Goal: Transaction & Acquisition: Purchase product/service

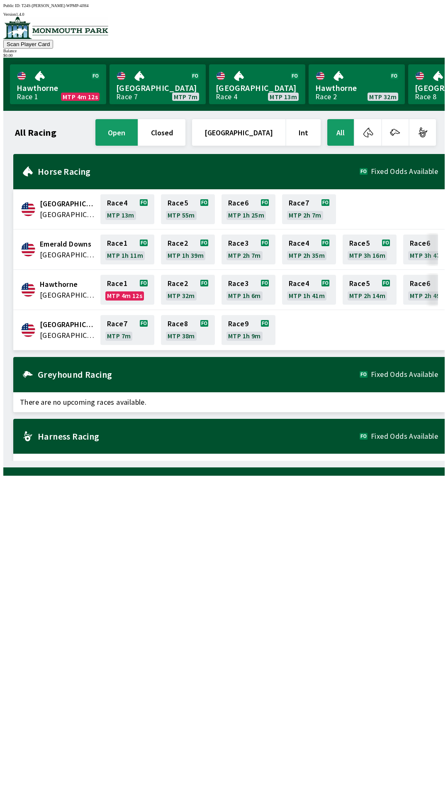
click at [256, 126] on button "[GEOGRAPHIC_DATA]" at bounding box center [238, 132] width 93 height 27
click at [252, 129] on button "[GEOGRAPHIC_DATA]" at bounding box center [238, 132] width 93 height 27
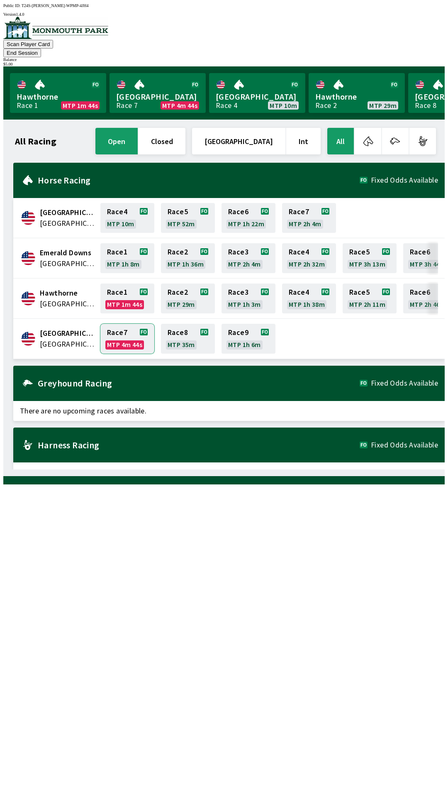
click at [119, 324] on link "Race 7 MTP 4m 44s" at bounding box center [127, 339] width 54 height 30
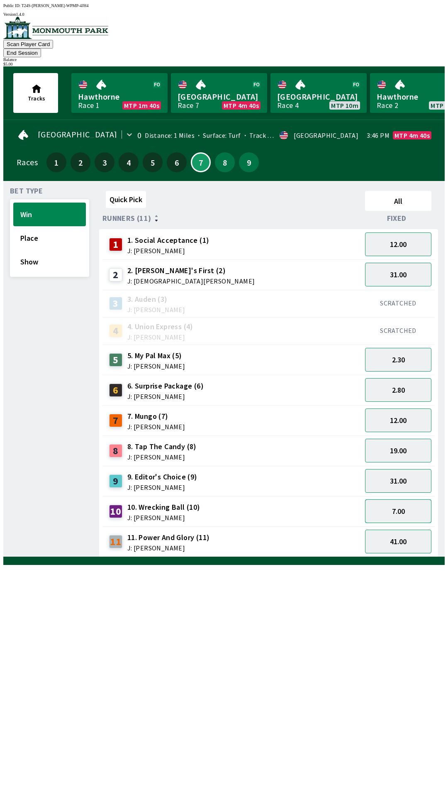
click at [389, 500] on button "7.00" at bounding box center [398, 512] width 66 height 24
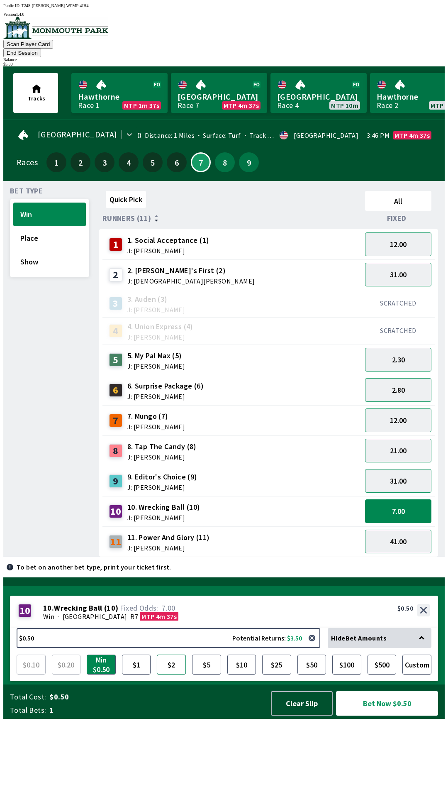
click at [173, 675] on button "$2" at bounding box center [171, 665] width 29 height 20
click at [367, 716] on button "Bet Now $2.00" at bounding box center [387, 703] width 102 height 25
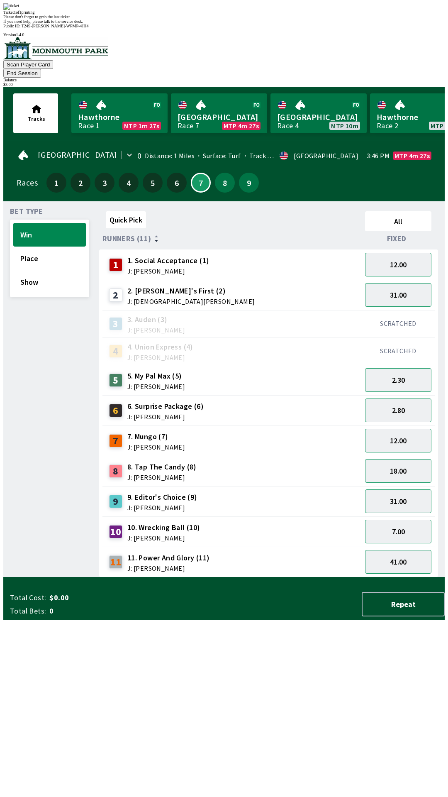
click at [187, 578] on div "Quick Pick All Runners (11) Fixed 1 1. Social Acceptance (1) J: [PERSON_NAME] 1…" at bounding box center [272, 393] width 346 height 370
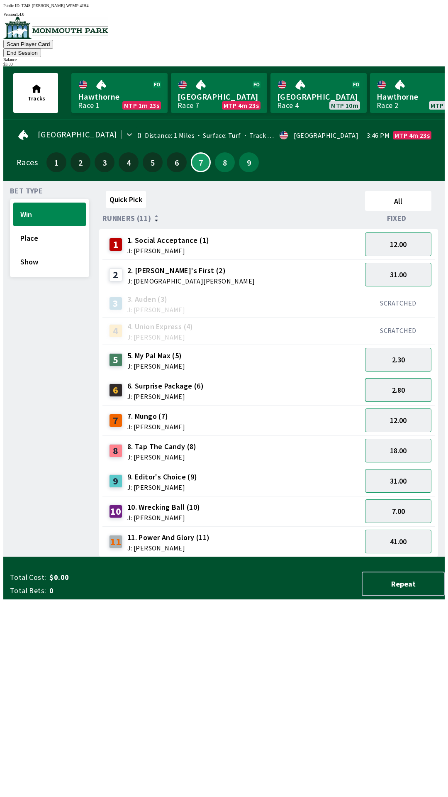
click at [397, 379] on button "2.80" at bounding box center [398, 390] width 66 height 24
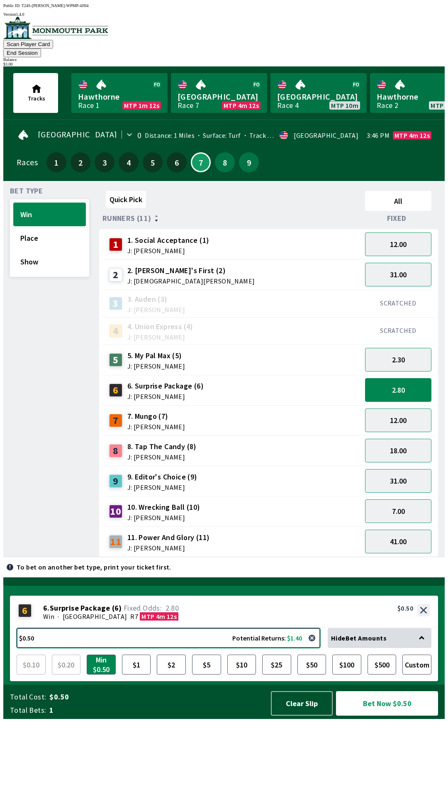
click at [91, 648] on button "$0.50 Potential Returns: $1.40" at bounding box center [169, 638] width 304 height 20
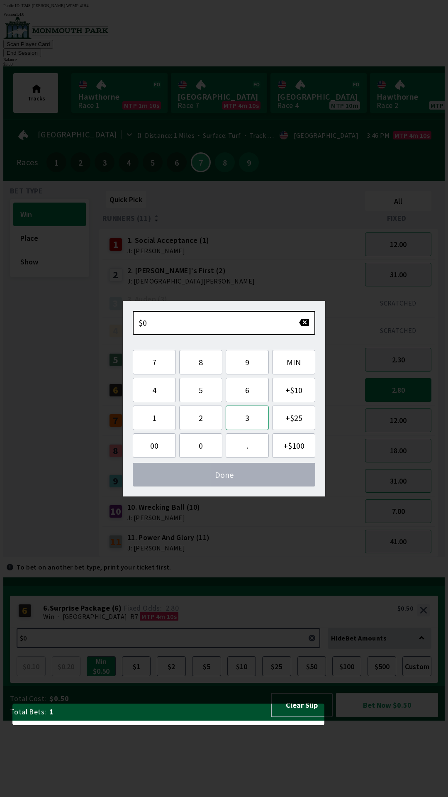
click at [261, 417] on button "3" at bounding box center [247, 418] width 43 height 25
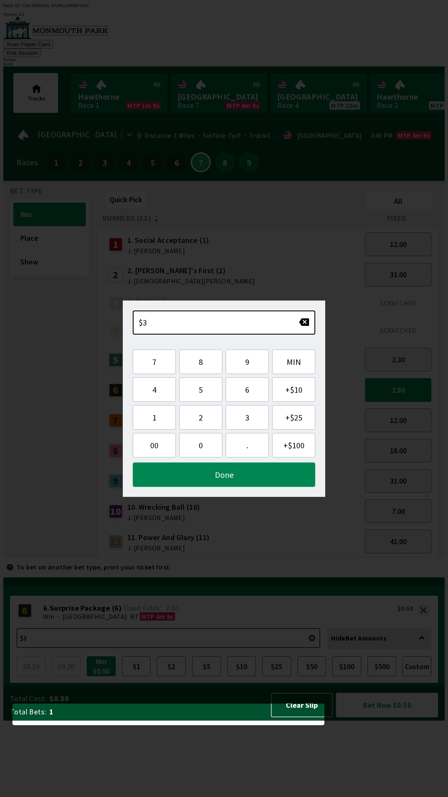
click at [223, 475] on button "Done" at bounding box center [224, 475] width 183 height 25
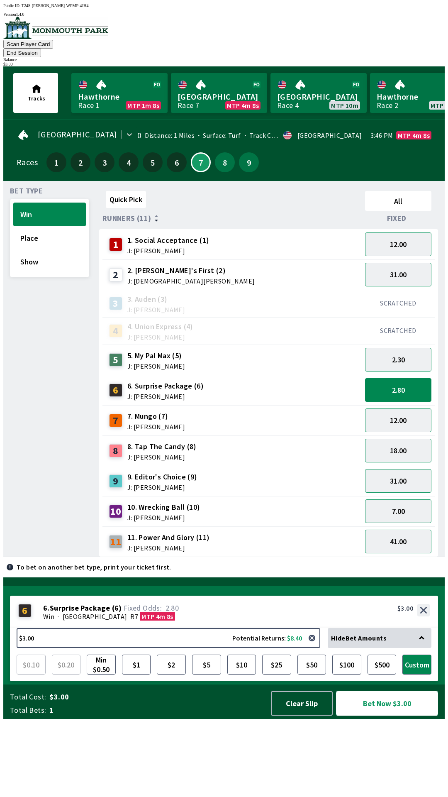
click at [371, 716] on button "Bet Now $3.00" at bounding box center [387, 703] width 102 height 25
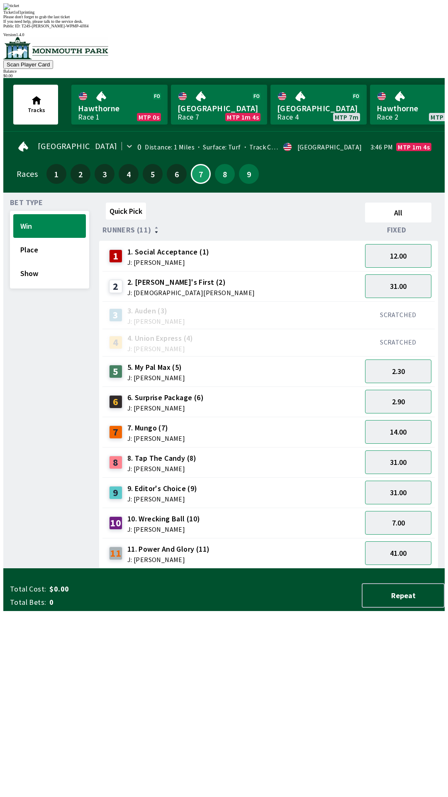
click at [207, 569] on div "Quick Pick All Runners (11) Fixed 1 1. Social Acceptance (1) J: [PERSON_NAME] 1…" at bounding box center [272, 384] width 346 height 370
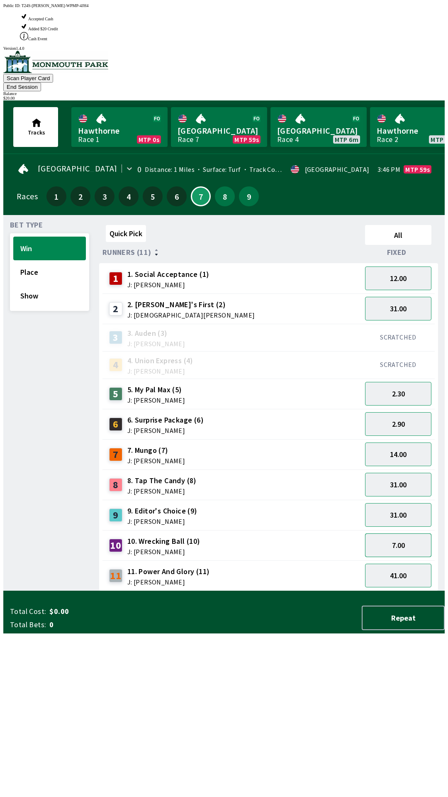
click at [417, 534] on button "7.00" at bounding box center [398, 546] width 66 height 24
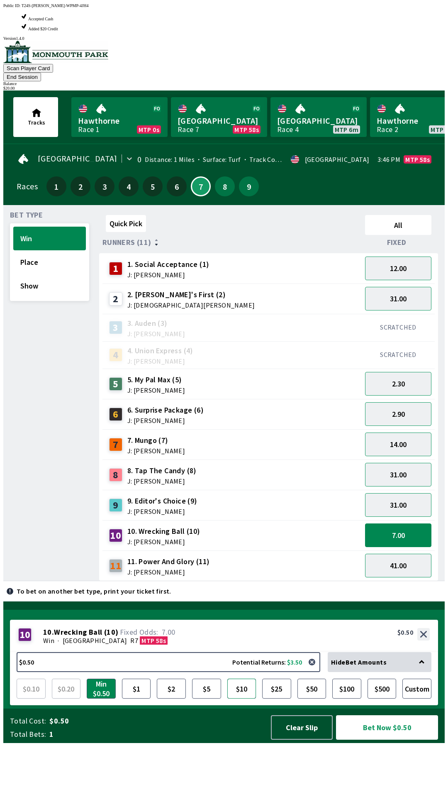
click at [244, 699] on button "$10" at bounding box center [242, 689] width 29 height 20
click at [398, 740] on button "Bet Now $10.00" at bounding box center [387, 728] width 102 height 25
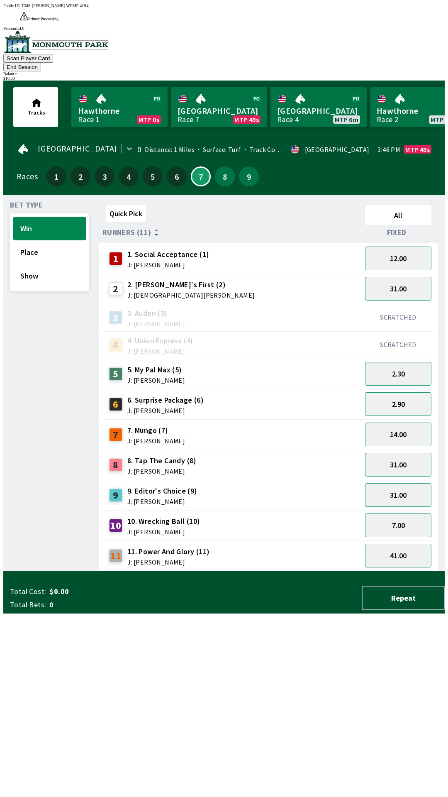
click at [41, 63] on button "End Session" at bounding box center [22, 67] width 38 height 9
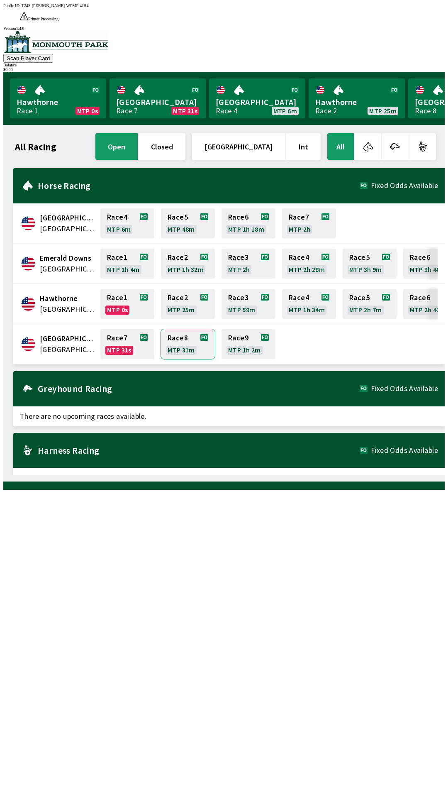
click at [181, 329] on link "Race 8 MTP 31m" at bounding box center [188, 344] width 54 height 30
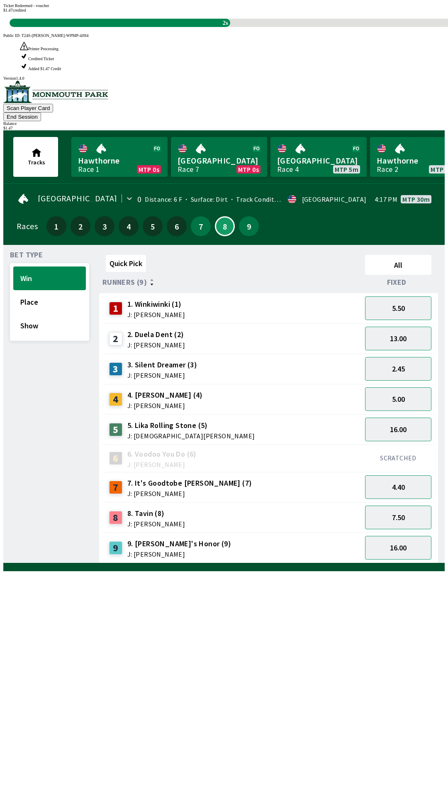
click at [29, 461] on div "Bet Type Win Place Show" at bounding box center [49, 408] width 79 height 312
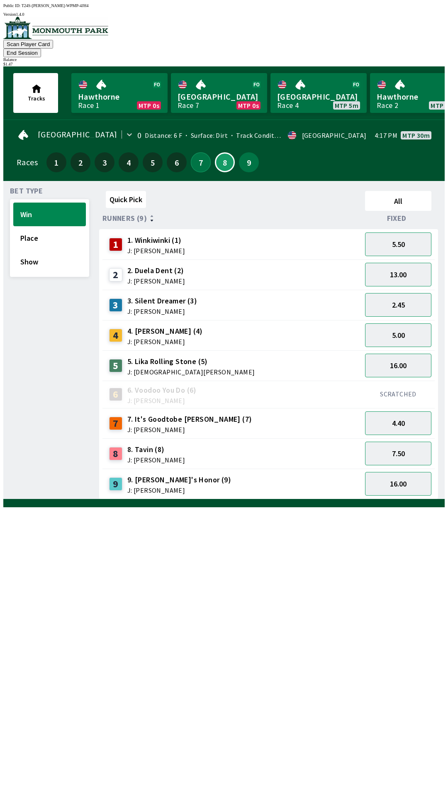
click at [198, 156] on button "7" at bounding box center [201, 162] width 20 height 20
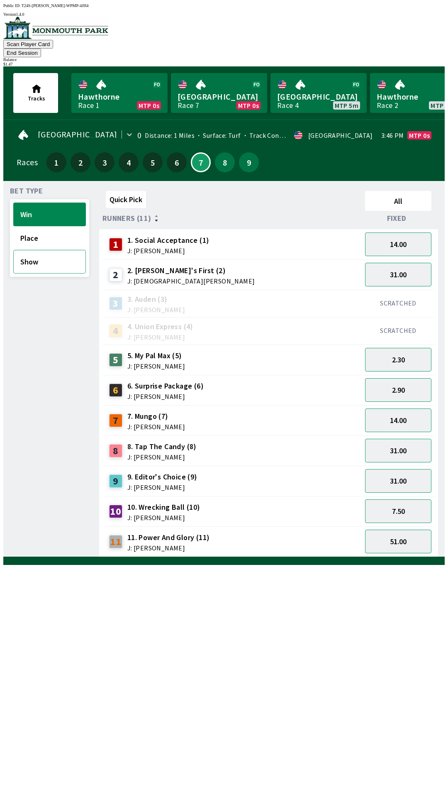
click at [39, 253] on button "Show" at bounding box center [49, 262] width 73 height 24
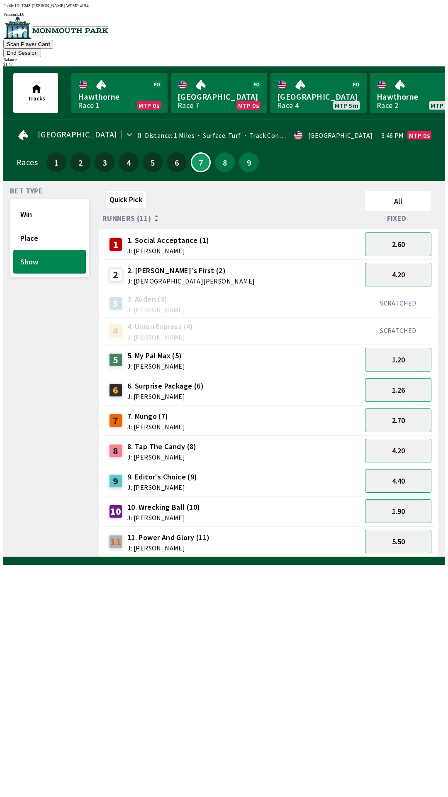
click at [414, 380] on button "1.26" at bounding box center [398, 390] width 66 height 24
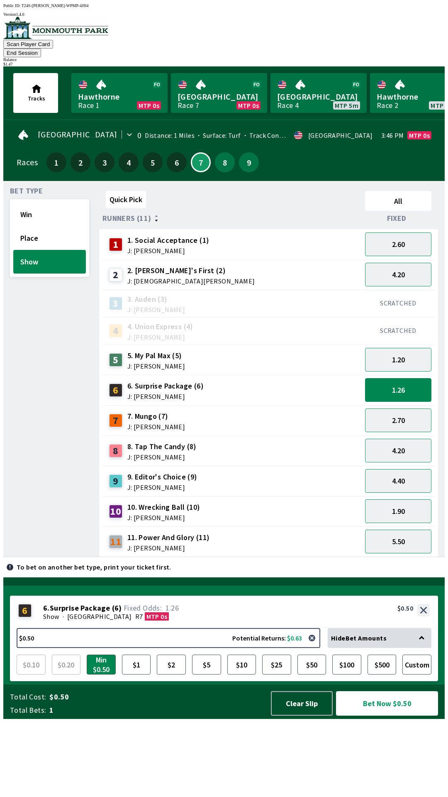
click at [378, 716] on button "Bet Now $0.50" at bounding box center [387, 703] width 102 height 25
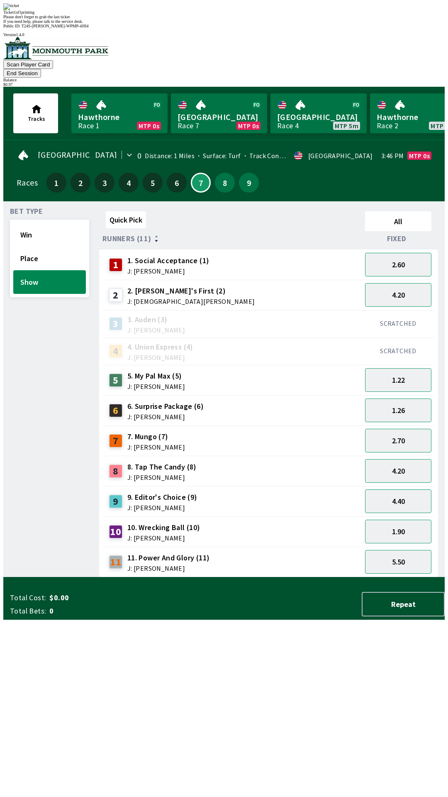
click at [53, 368] on div "Bet Type Win Place Show" at bounding box center [49, 393] width 79 height 370
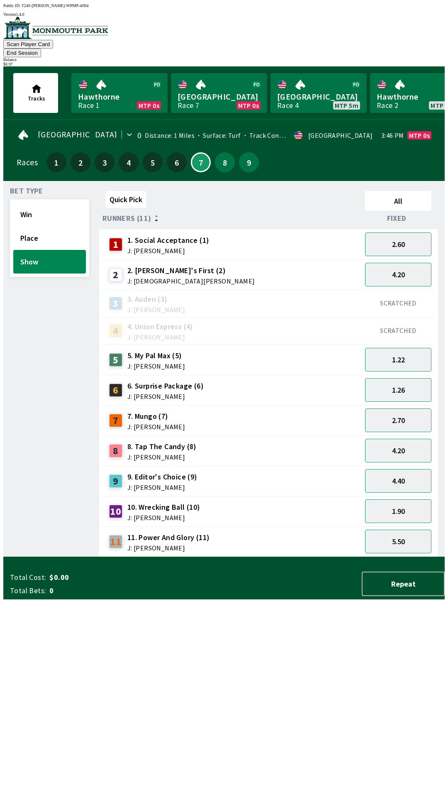
click at [41, 49] on button "End Session" at bounding box center [22, 53] width 38 height 9
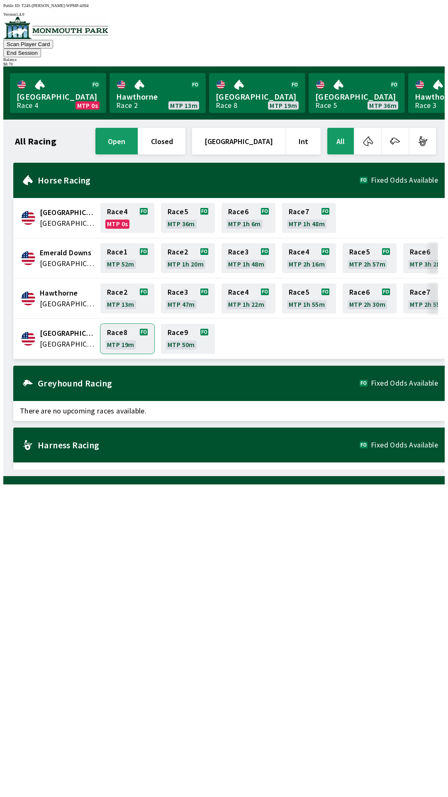
click at [119, 327] on link "Race 8 MTP 19m" at bounding box center [127, 339] width 54 height 30
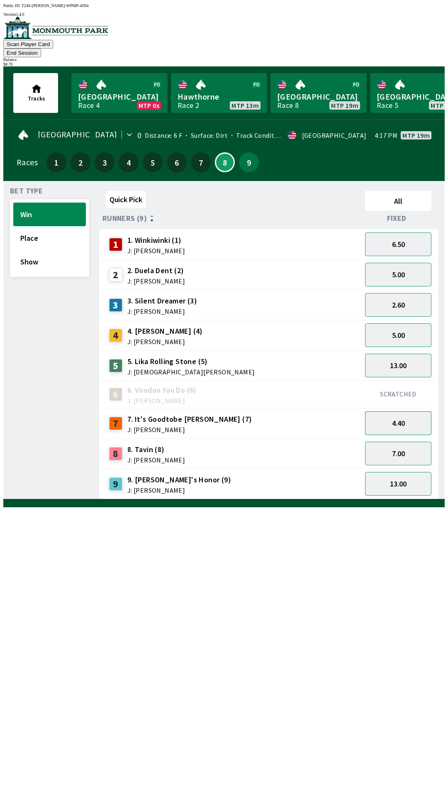
click at [392, 412] on button "4.40" at bounding box center [398, 424] width 66 height 24
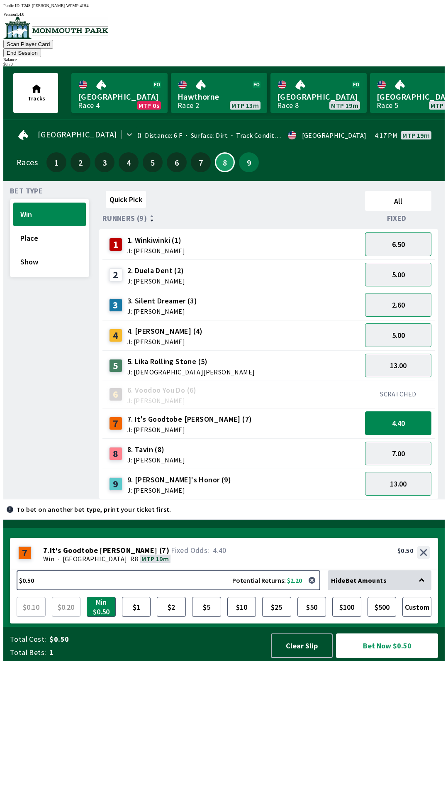
click at [393, 233] on button "6.50" at bounding box center [398, 245] width 66 height 24
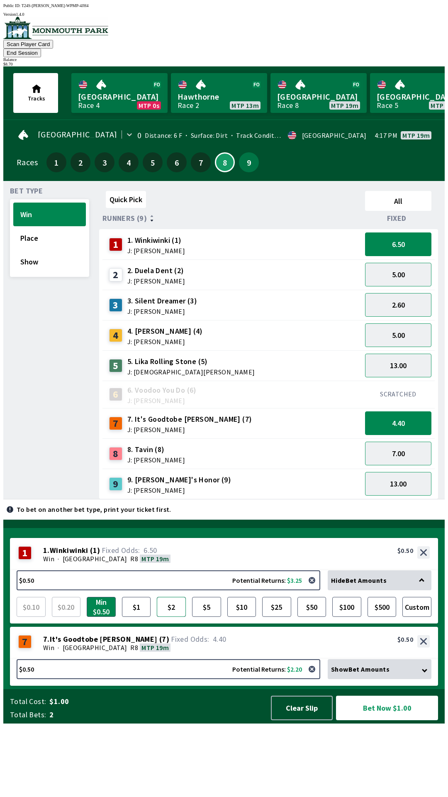
click at [171, 617] on button "$2" at bounding box center [171, 607] width 29 height 20
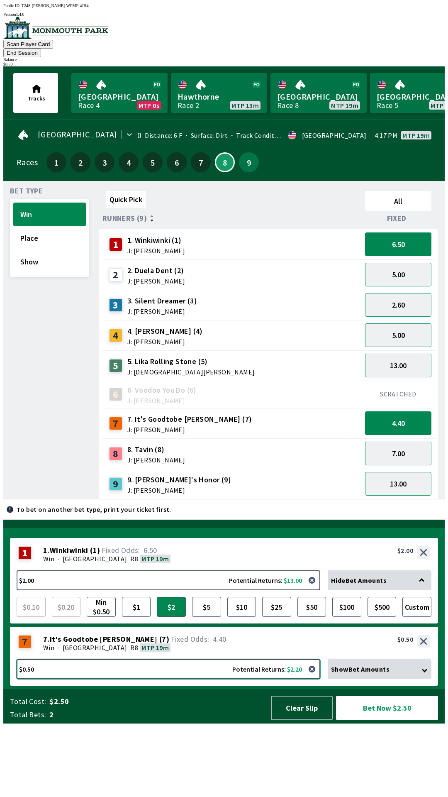
click at [59, 679] on button "$0.50 Potential Returns: $2.20" at bounding box center [169, 669] width 304 height 20
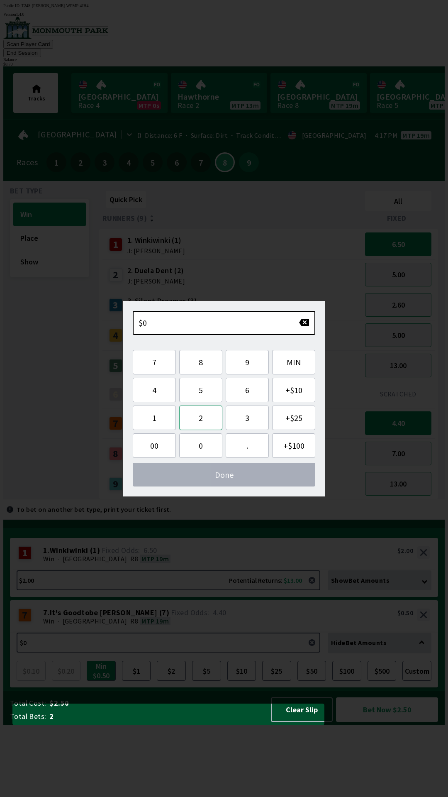
click at [194, 419] on button "2" at bounding box center [200, 418] width 43 height 25
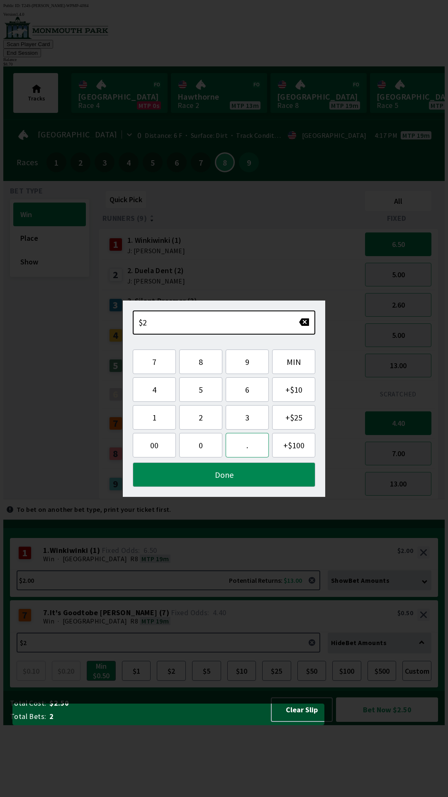
click at [249, 436] on button "." at bounding box center [247, 445] width 43 height 25
click at [144, 365] on button "7" at bounding box center [154, 362] width 43 height 25
click at [188, 476] on button "Done" at bounding box center [224, 475] width 183 height 25
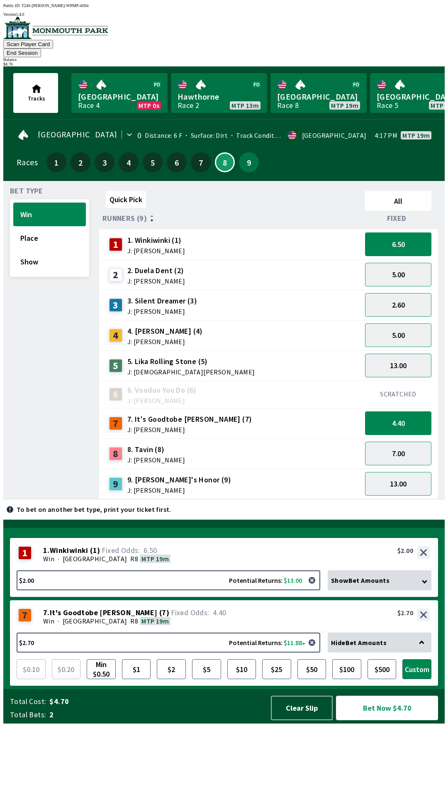
click at [369, 720] on button "Bet Now $4.70" at bounding box center [387, 708] width 102 height 25
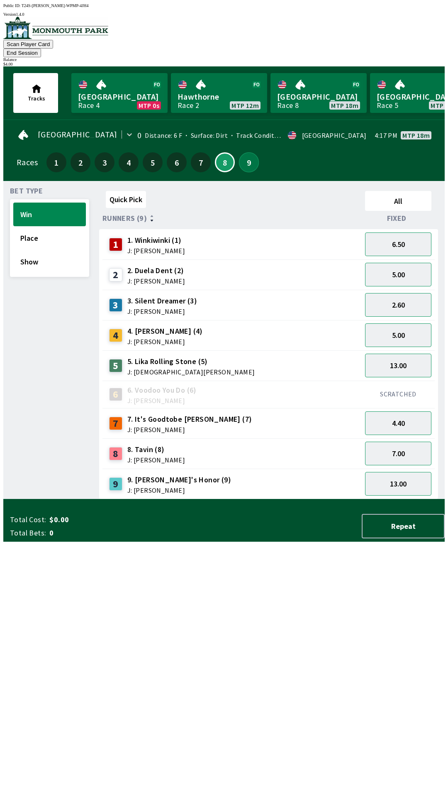
click at [252, 155] on button "9" at bounding box center [249, 162] width 20 height 20
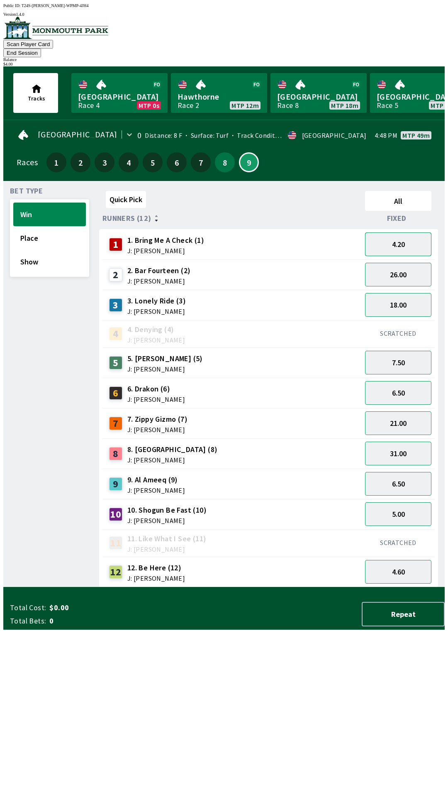
click at [391, 233] on button "4.20" at bounding box center [398, 245] width 66 height 24
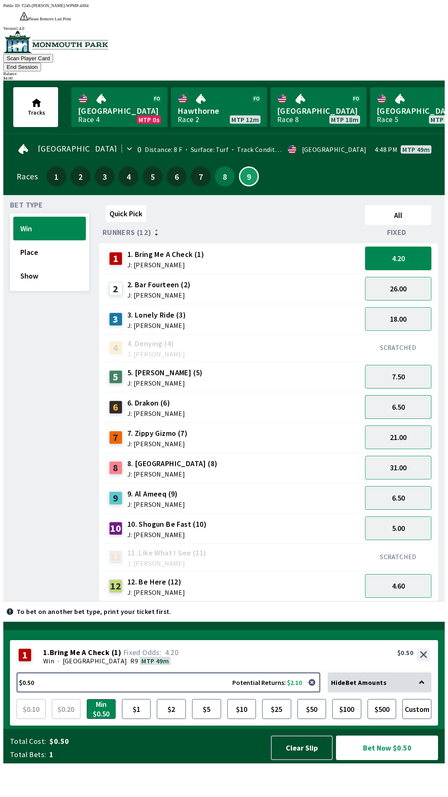
click at [391, 395] on button "6.50" at bounding box center [398, 407] width 66 height 24
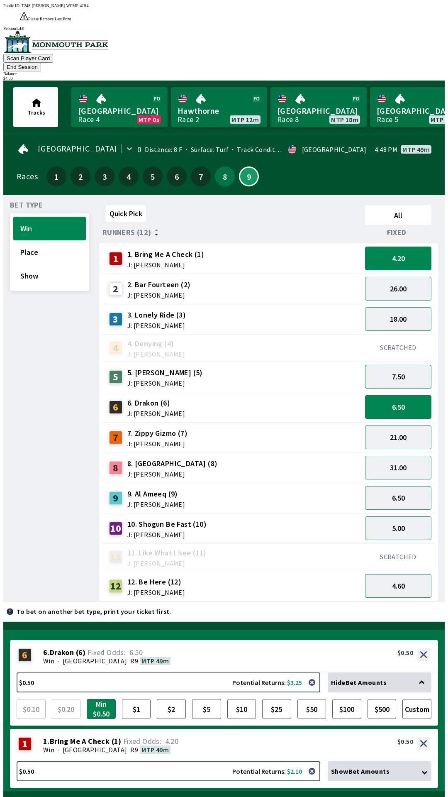
click at [398, 365] on button "7.50" at bounding box center [398, 377] width 66 height 24
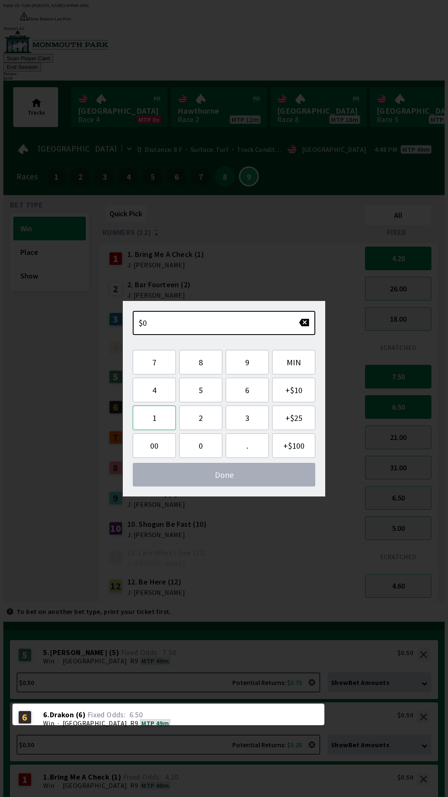
click at [149, 419] on button "1" at bounding box center [154, 418] width 43 height 25
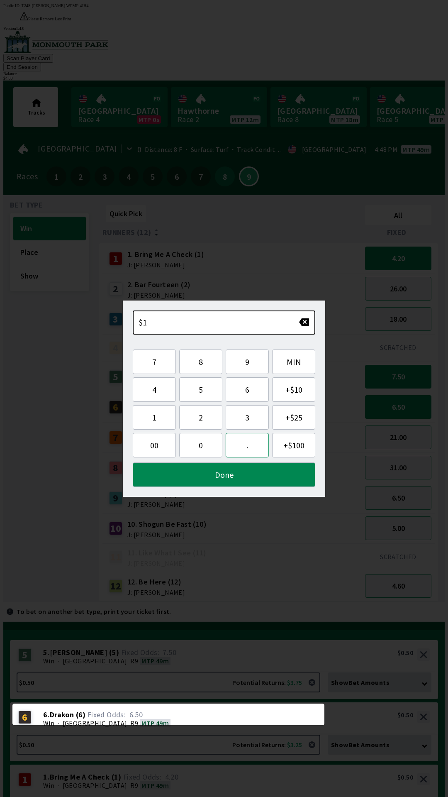
click at [247, 447] on button "." at bounding box center [247, 445] width 43 height 25
click at [192, 391] on button "5" at bounding box center [200, 389] width 43 height 25
click at [188, 475] on button "Done" at bounding box center [224, 475] width 183 height 25
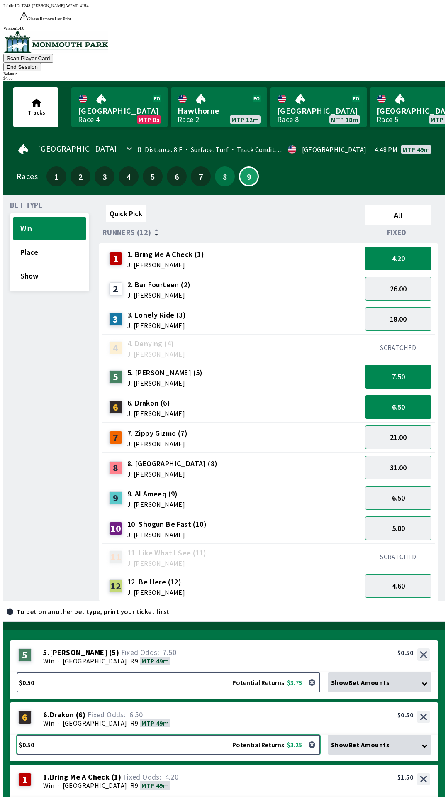
click at [62, 735] on button "$0.50 Potential Returns: $3.25" at bounding box center [169, 745] width 304 height 20
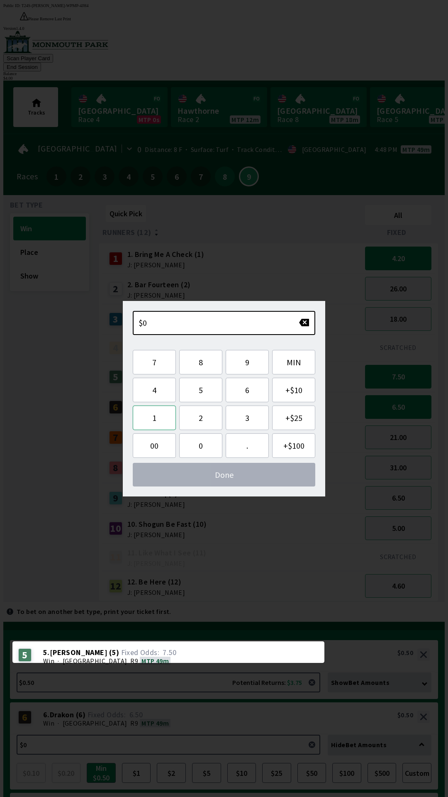
click at [155, 420] on button "1" at bounding box center [154, 418] width 43 height 25
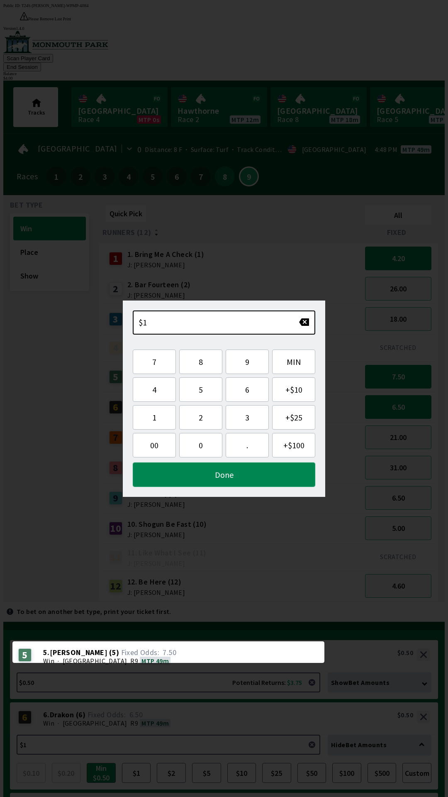
click at [210, 474] on button "Done" at bounding box center [224, 475] width 183 height 25
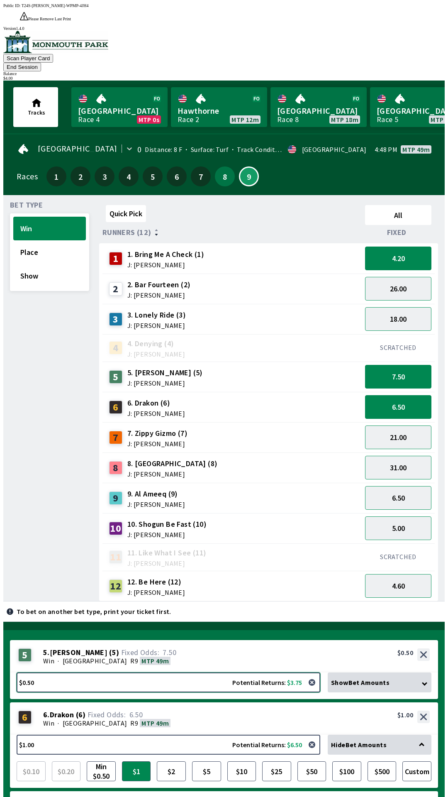
click at [57, 673] on button "$0.50 Potential Returns: $3.75" at bounding box center [169, 683] width 304 height 20
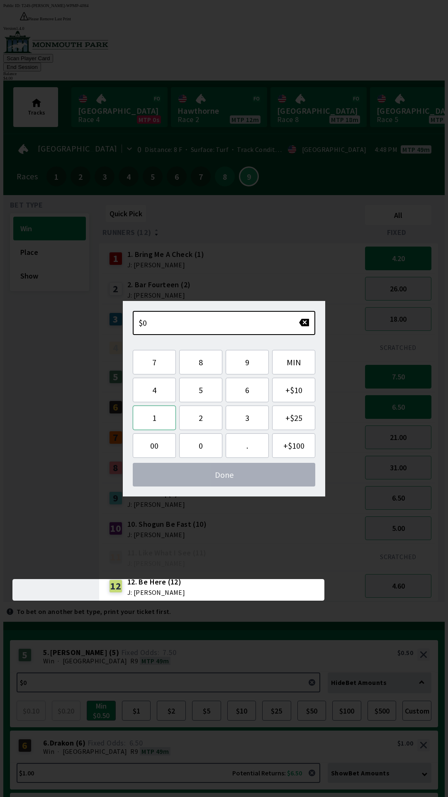
click at [146, 419] on button "1" at bounding box center [154, 418] width 43 height 25
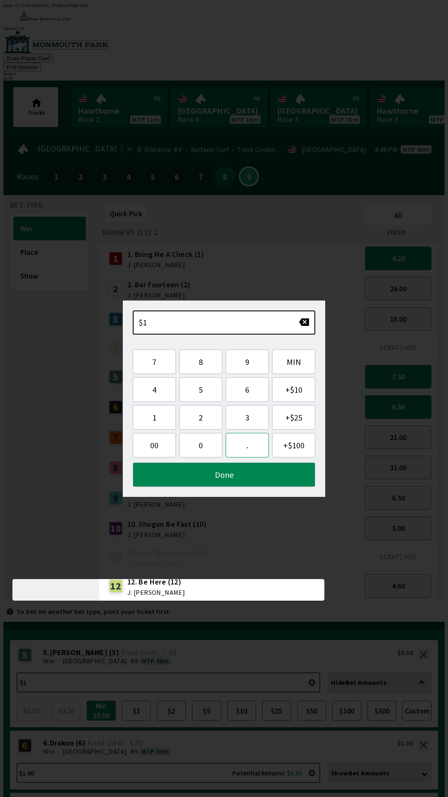
click at [248, 444] on button "." at bounding box center [247, 445] width 43 height 25
click at [199, 389] on button "5" at bounding box center [200, 389] width 43 height 25
click at [228, 476] on button "Done" at bounding box center [224, 475] width 183 height 25
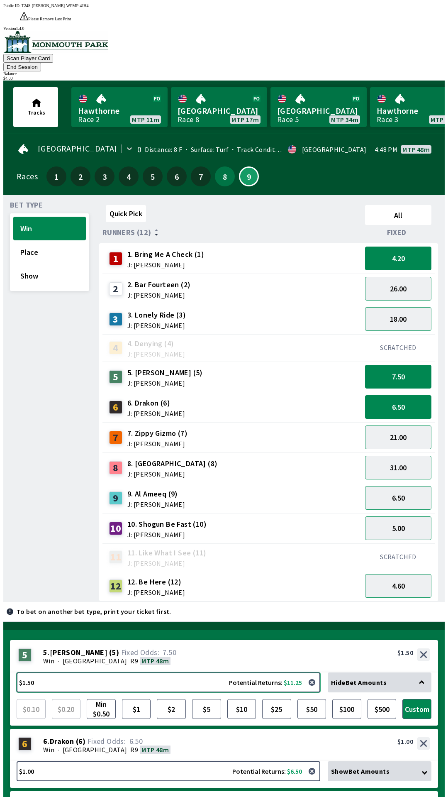
click at [58, 673] on button "$1.50 Potential Returns: $11.25" at bounding box center [169, 683] width 304 height 20
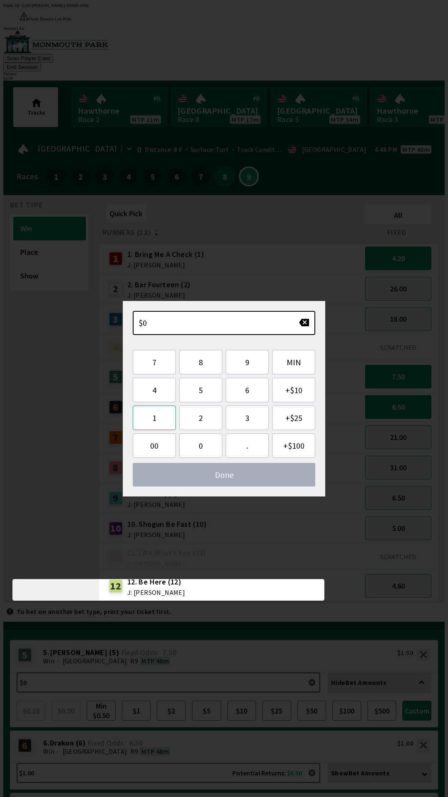
click at [154, 421] on button "1" at bounding box center [154, 418] width 43 height 25
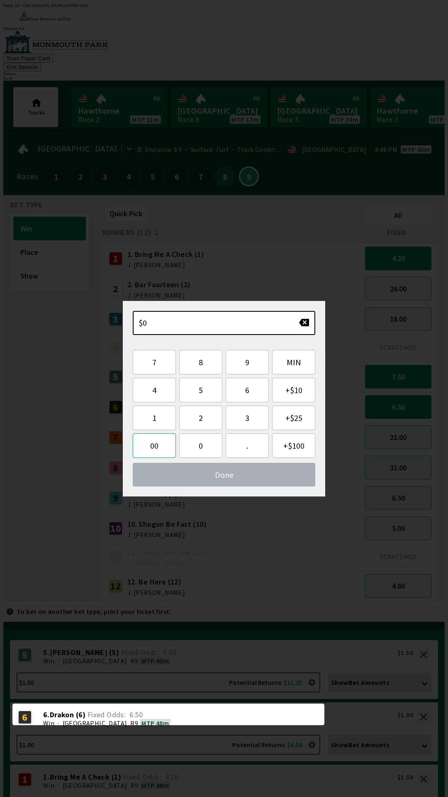
click at [150, 436] on button "00" at bounding box center [154, 446] width 43 height 25
click at [201, 418] on button "2" at bounding box center [200, 418] width 43 height 25
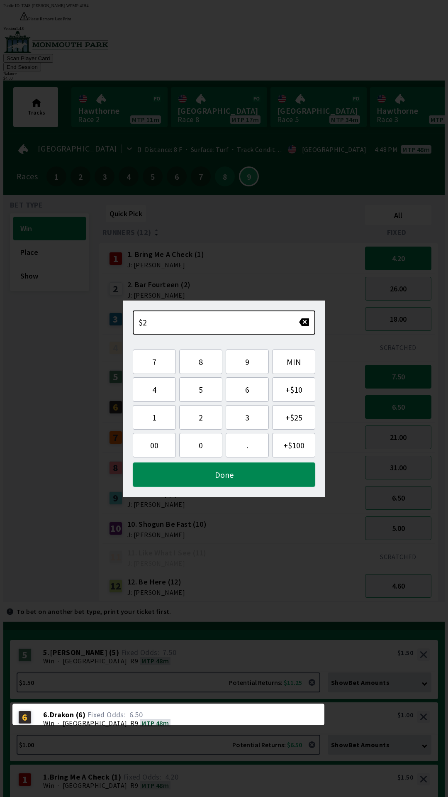
click at [245, 478] on button "Done" at bounding box center [224, 475] width 183 height 25
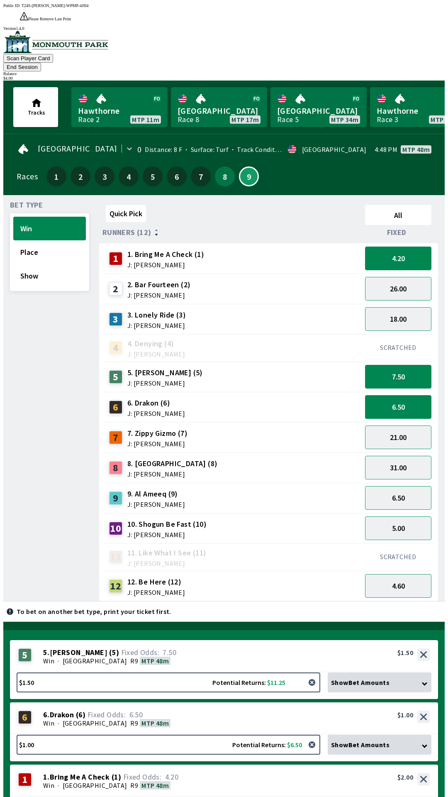
click at [316, 674] on button "button" at bounding box center [312, 682] width 17 height 17
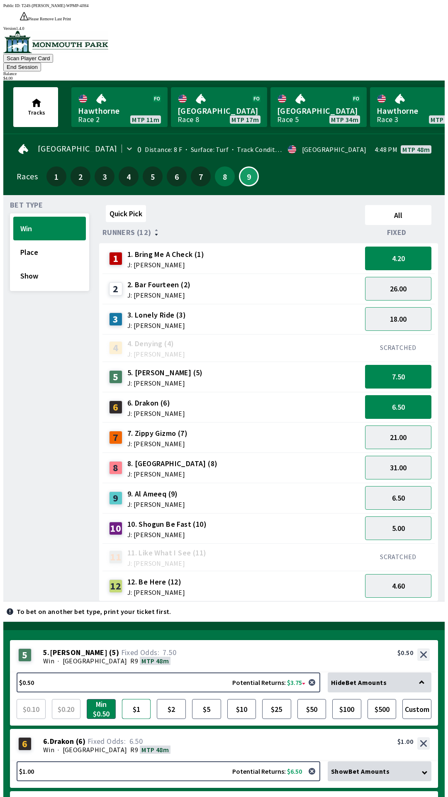
click at [141, 699] on button "$1" at bounding box center [136, 709] width 29 height 20
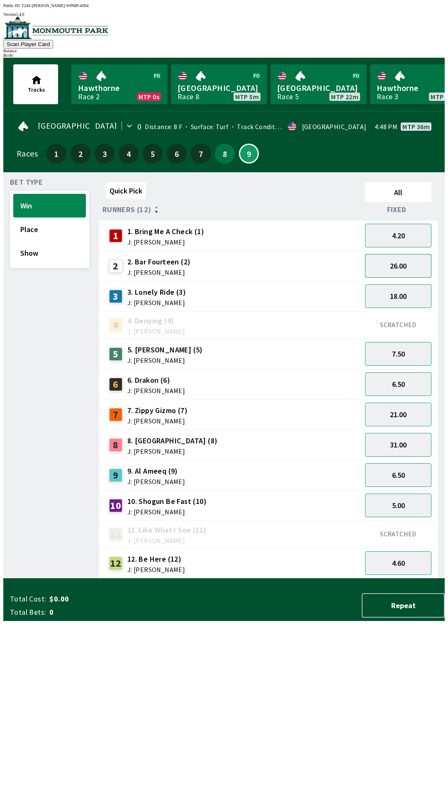
click at [426, 254] on button "26.00" at bounding box center [398, 266] width 66 height 24
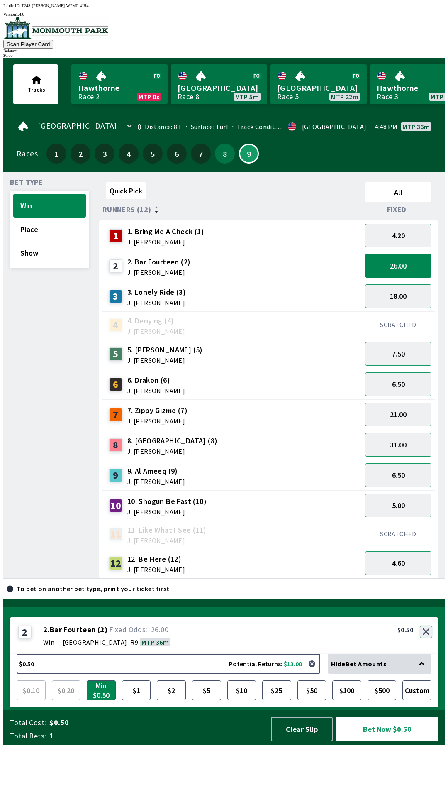
click at [427, 638] on button "button" at bounding box center [426, 632] width 12 height 12
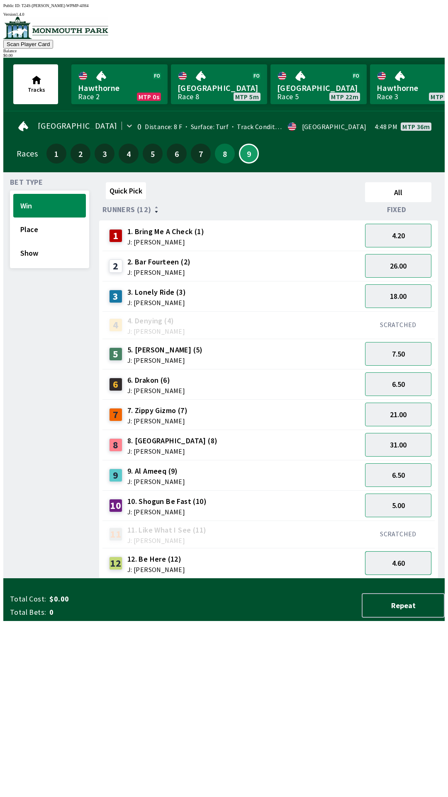
click at [404, 566] on button "4.60" at bounding box center [398, 563] width 66 height 24
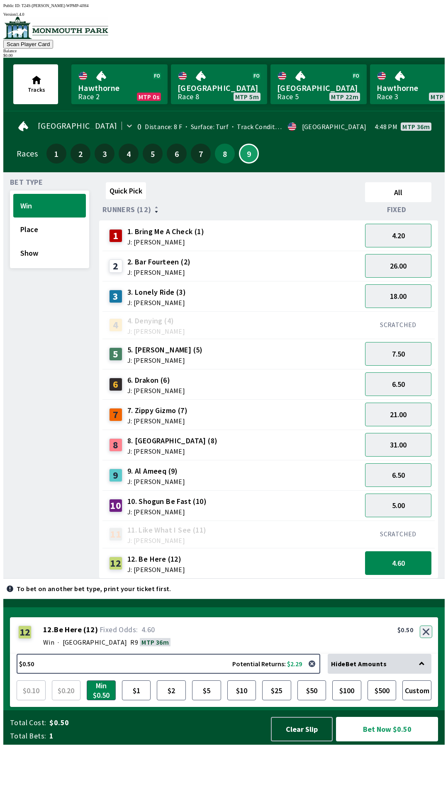
click at [428, 638] on button "button" at bounding box center [426, 632] width 12 height 12
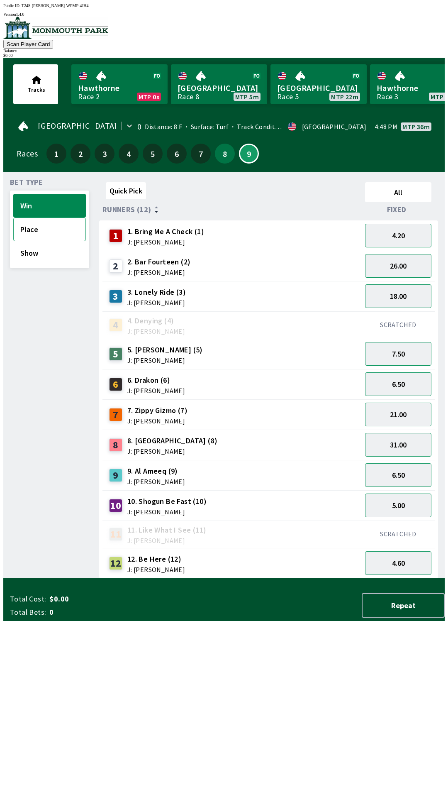
click at [35, 229] on button "Place" at bounding box center [49, 230] width 73 height 24
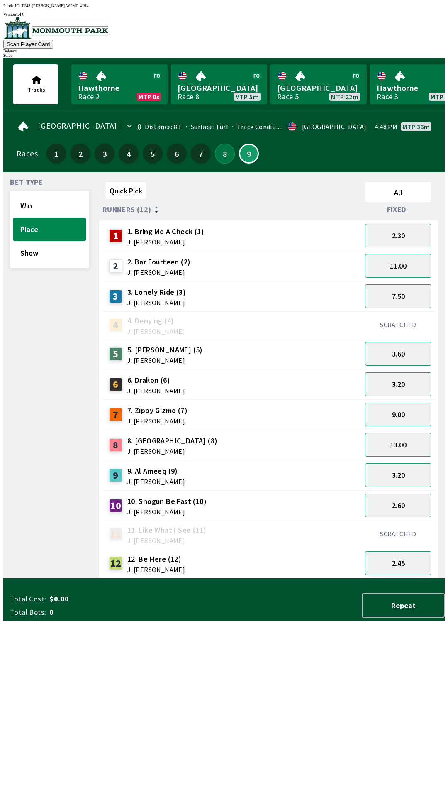
click at [221, 149] on button "8" at bounding box center [225, 154] width 20 height 20
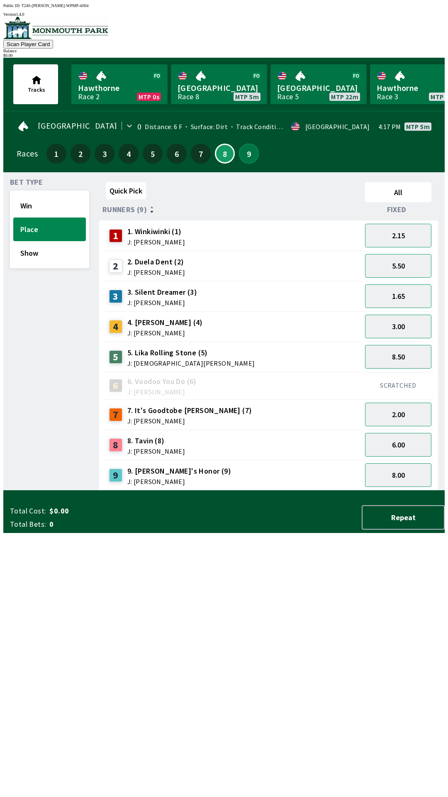
click at [244, 157] on button "9" at bounding box center [249, 154] width 20 height 20
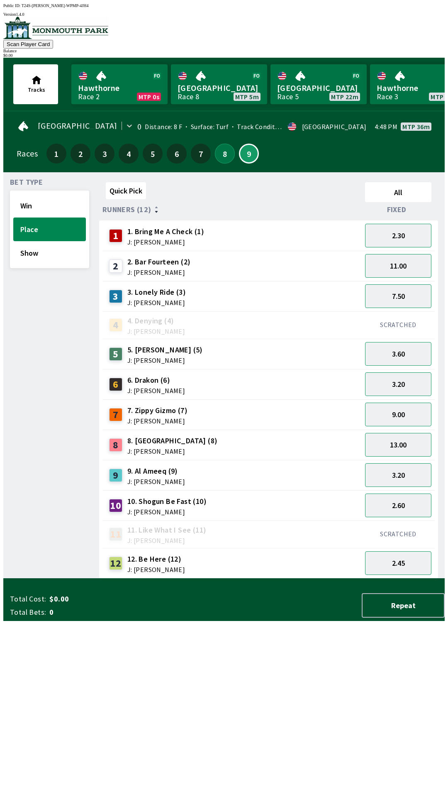
click at [228, 156] on button "8" at bounding box center [225, 154] width 20 height 20
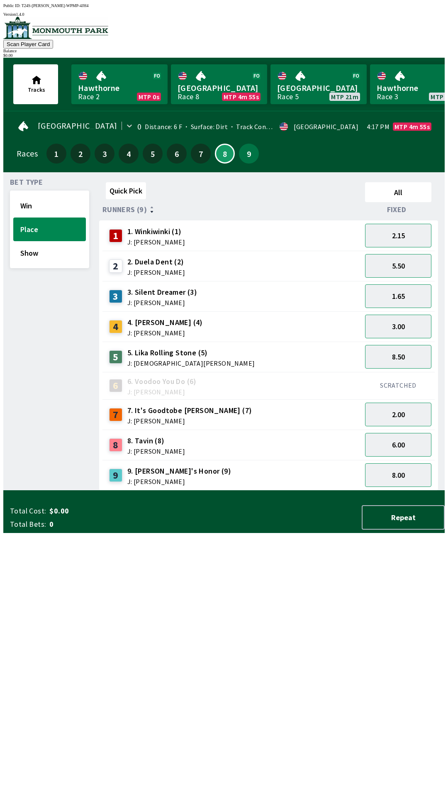
click at [393, 311] on div "3.00" at bounding box center [398, 326] width 73 height 30
click at [414, 298] on button "1.65" at bounding box center [398, 296] width 66 height 24
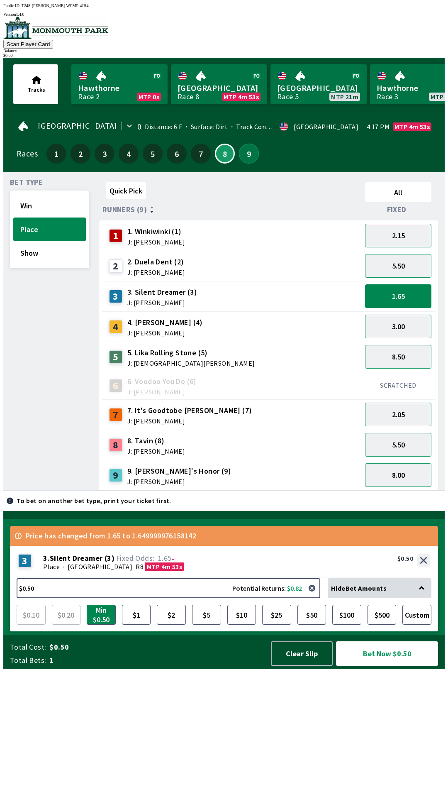
click at [243, 148] on button "9" at bounding box center [249, 154] width 20 height 20
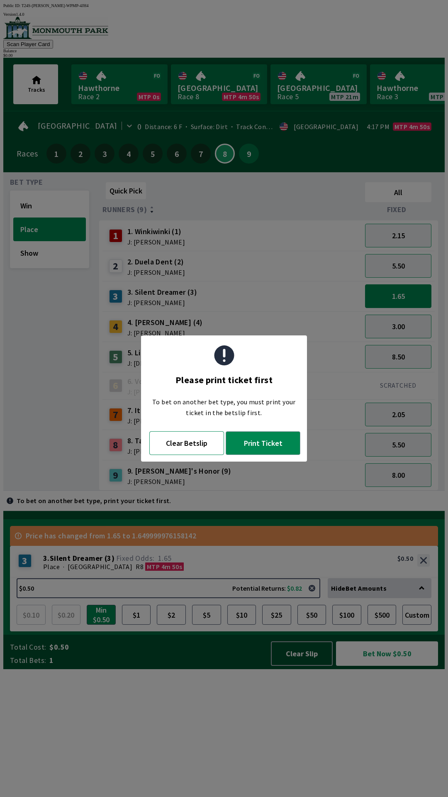
click at [189, 439] on button "Clear Betslip" at bounding box center [186, 443] width 75 height 24
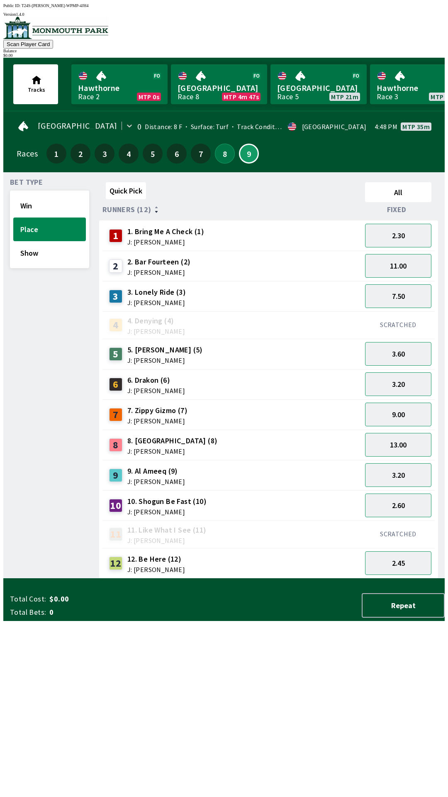
click at [218, 152] on button "8" at bounding box center [225, 154] width 20 height 20
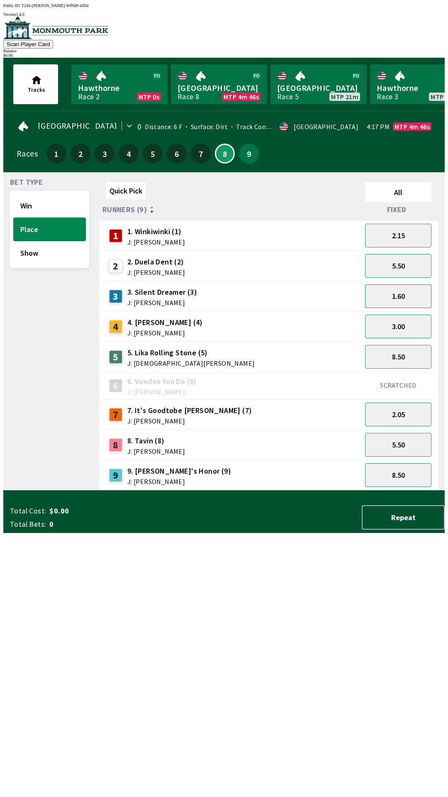
click at [415, 297] on button "1.60" at bounding box center [398, 296] width 66 height 24
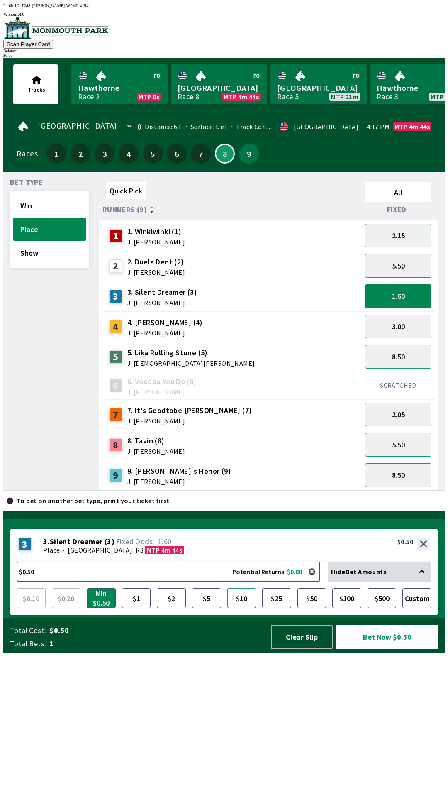
click at [242, 608] on button "$10" at bounding box center [242, 598] width 29 height 20
click at [416, 348] on button "8.50" at bounding box center [398, 357] width 66 height 24
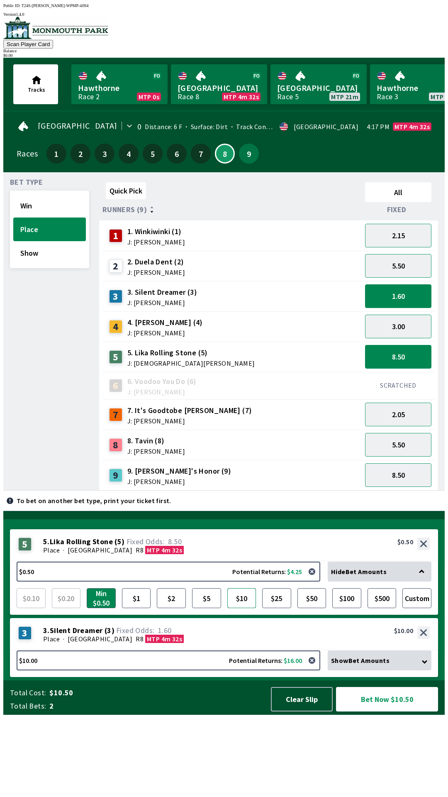
click at [240, 608] on button "$10" at bounding box center [242, 598] width 29 height 20
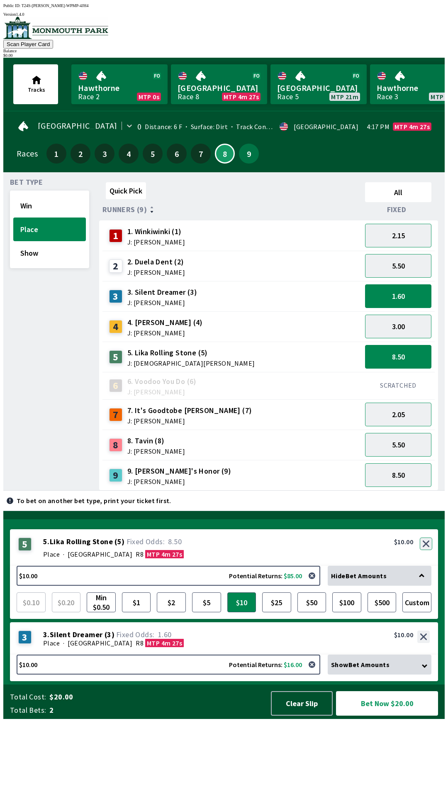
click at [427, 550] on button "button" at bounding box center [426, 544] width 12 height 12
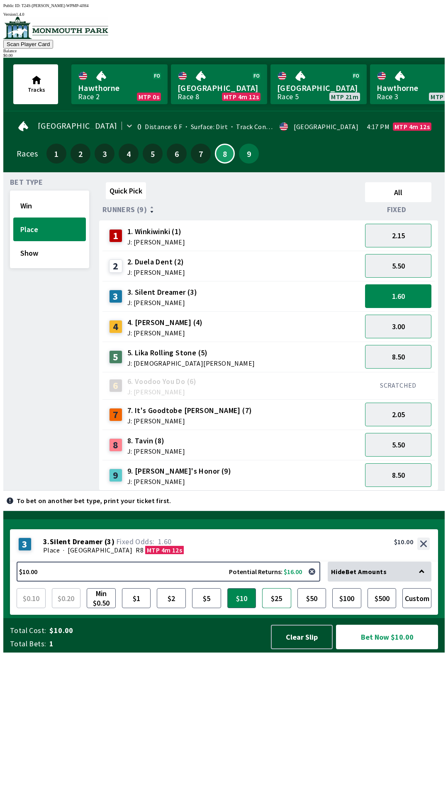
click at [274, 608] on button "$25" at bounding box center [276, 598] width 29 height 20
click at [243, 608] on button "$10" at bounding box center [242, 598] width 29 height 20
click at [413, 582] on div "Hide Bet Amounts" at bounding box center [380, 572] width 104 height 20
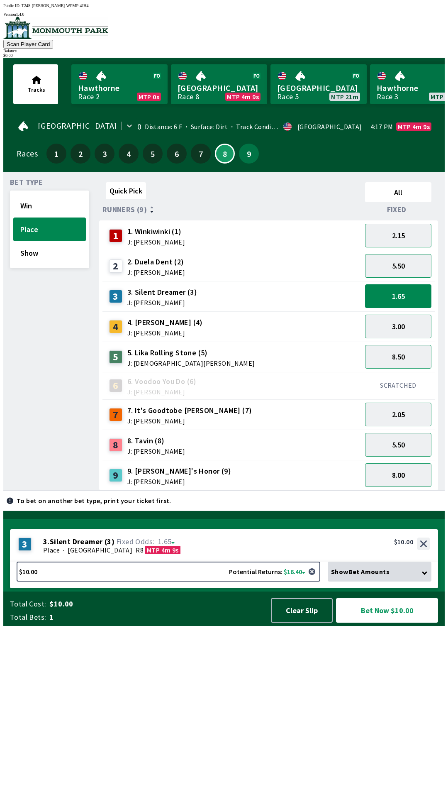
click at [408, 582] on div "Show Bet Amounts" at bounding box center [380, 572] width 104 height 20
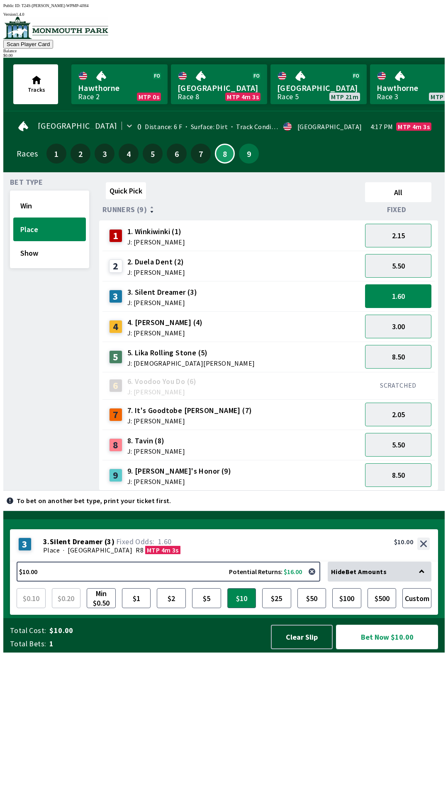
click at [396, 649] on button "Bet Now $10.00" at bounding box center [387, 637] width 102 height 25
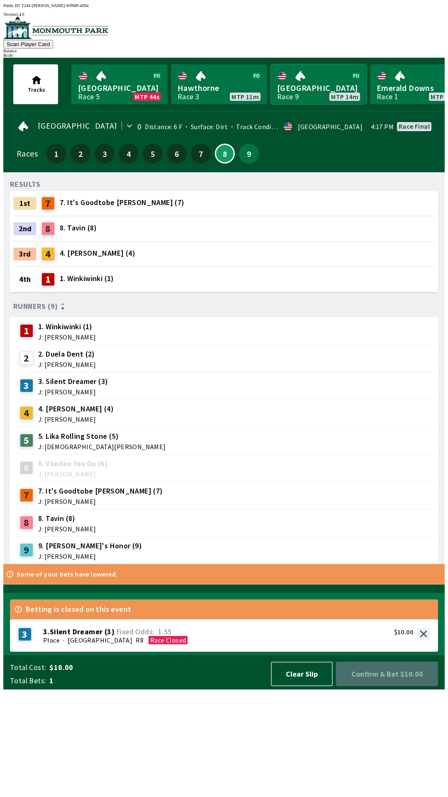
click at [311, 86] on link "[GEOGRAPHIC_DATA] Race 9 MTP 14m" at bounding box center [319, 84] width 96 height 40
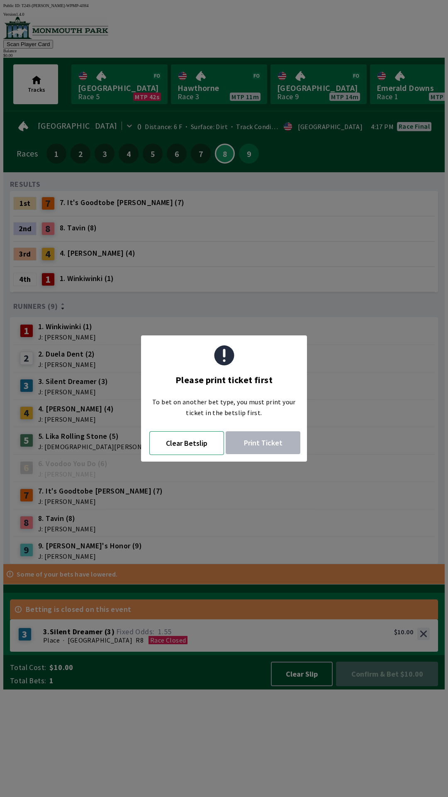
click at [186, 434] on button "Clear Betslip" at bounding box center [186, 443] width 75 height 24
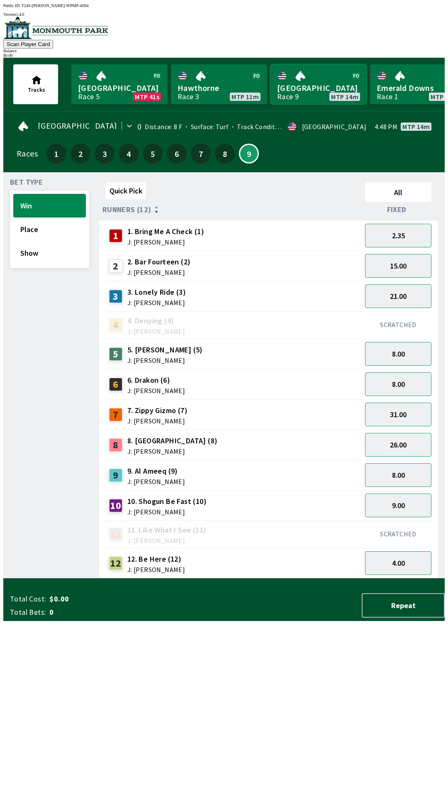
click at [309, 82] on link "[GEOGRAPHIC_DATA] Race 9 MTP 14m" at bounding box center [319, 84] width 96 height 40
click at [305, 77] on link "[GEOGRAPHIC_DATA] Race 9 MTP 14m" at bounding box center [319, 84] width 96 height 40
click at [54, 231] on button "Place" at bounding box center [49, 230] width 73 height 24
click at [54, 204] on button "Win" at bounding box center [49, 206] width 73 height 24
click at [183, 383] on div "6 6. Drakon (6) J: [PERSON_NAME]" at bounding box center [232, 384] width 253 height 21
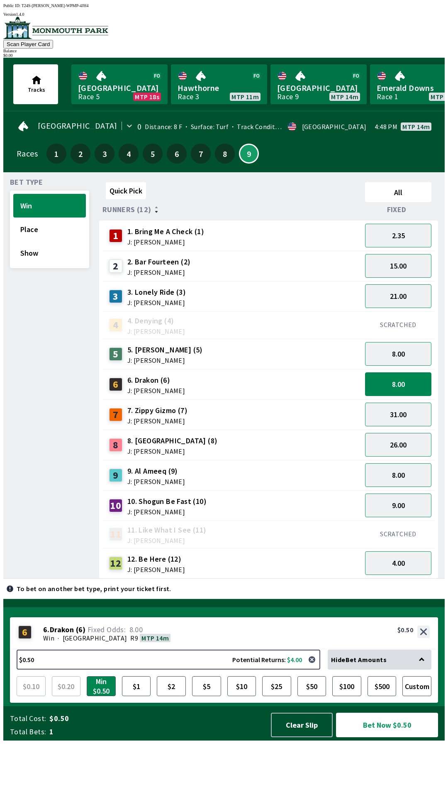
click at [439, 650] on div "6 6 . Drakon ( 6 ) Win · [STREET_ADDRESS]. Drakon (6) 8.00 $0.50" at bounding box center [224, 634] width 429 height 32
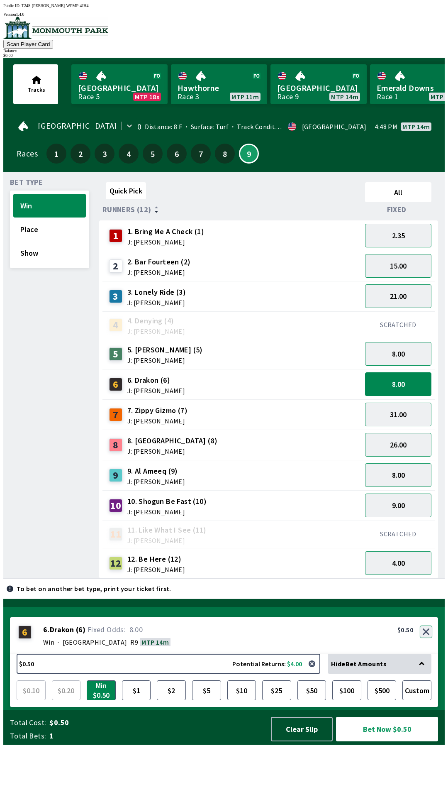
click at [429, 638] on button "button" at bounding box center [426, 632] width 12 height 12
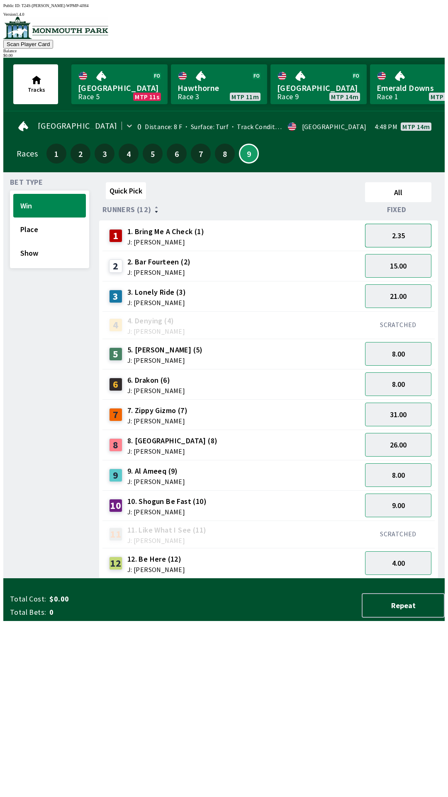
click at [405, 225] on button "2.35" at bounding box center [398, 236] width 66 height 24
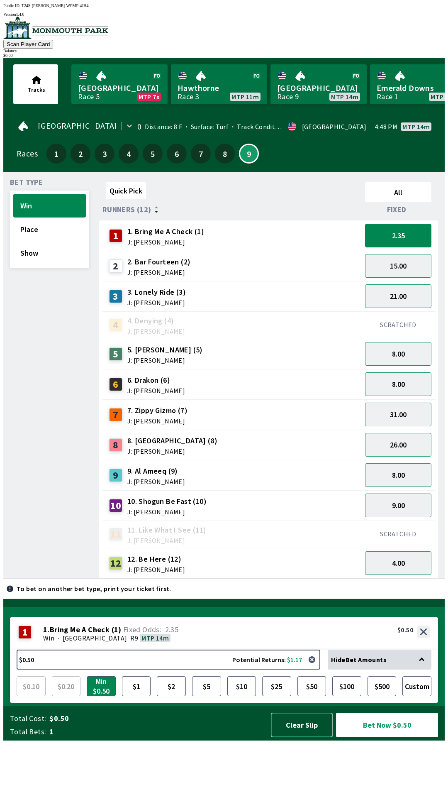
click at [306, 738] on button "Clear Slip" at bounding box center [302, 725] width 62 height 25
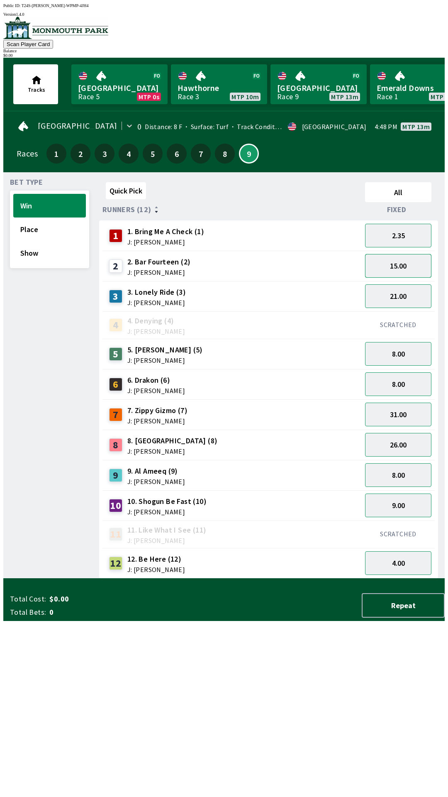
click at [417, 259] on button "15.00" at bounding box center [398, 266] width 66 height 24
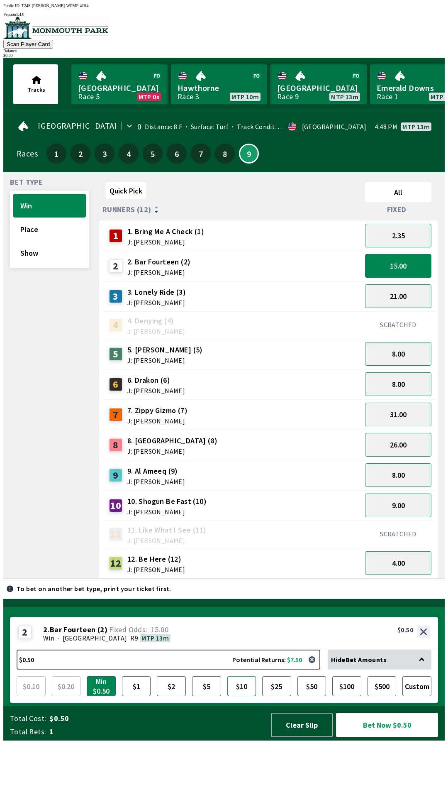
click at [240, 696] on button "$10" at bounding box center [242, 686] width 29 height 20
click at [389, 738] on button "Bet Now $10.00" at bounding box center [387, 725] width 102 height 25
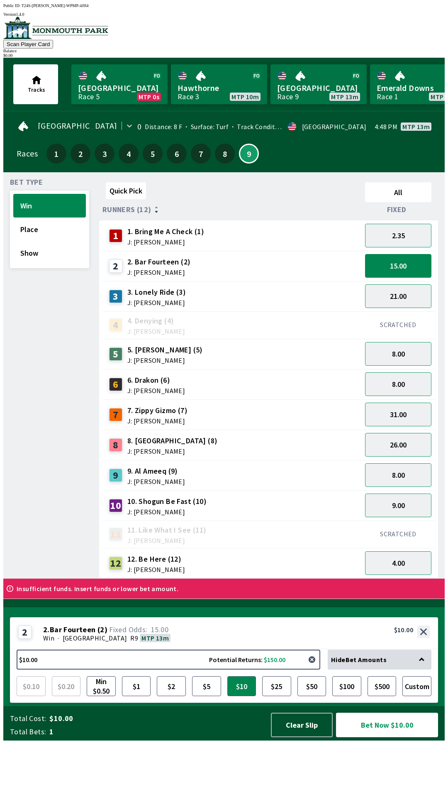
click at [314, 668] on button "button" at bounding box center [312, 660] width 17 height 17
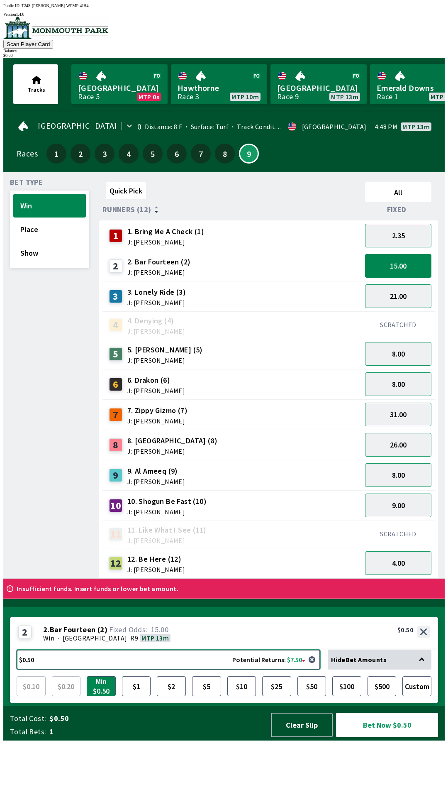
click at [152, 670] on button "$0.50 Potential Returns: $7.50" at bounding box center [169, 660] width 304 height 20
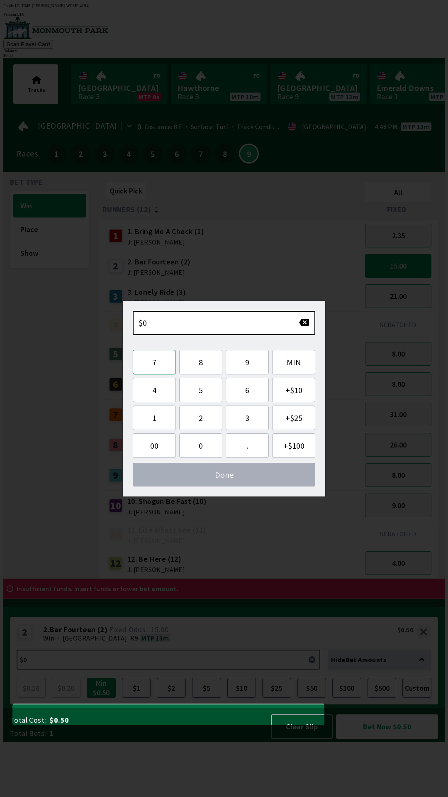
click at [167, 364] on button "7" at bounding box center [154, 362] width 43 height 25
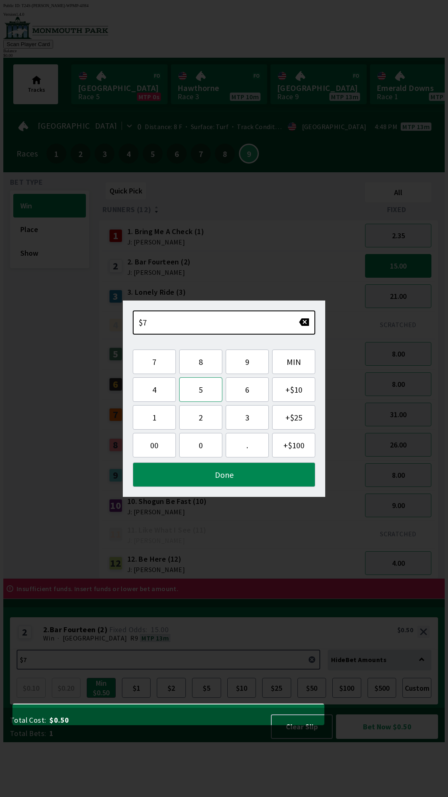
click at [213, 391] on button "5" at bounding box center [200, 389] width 43 height 25
click at [300, 326] on button "button" at bounding box center [304, 322] width 11 height 8
click at [303, 324] on button "button" at bounding box center [304, 322] width 11 height 8
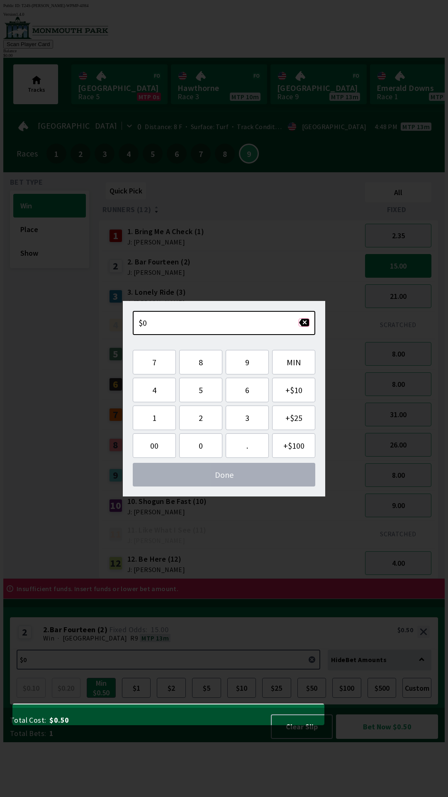
click at [304, 324] on button "button" at bounding box center [304, 323] width 11 height 8
click at [164, 365] on button "7" at bounding box center [154, 362] width 43 height 25
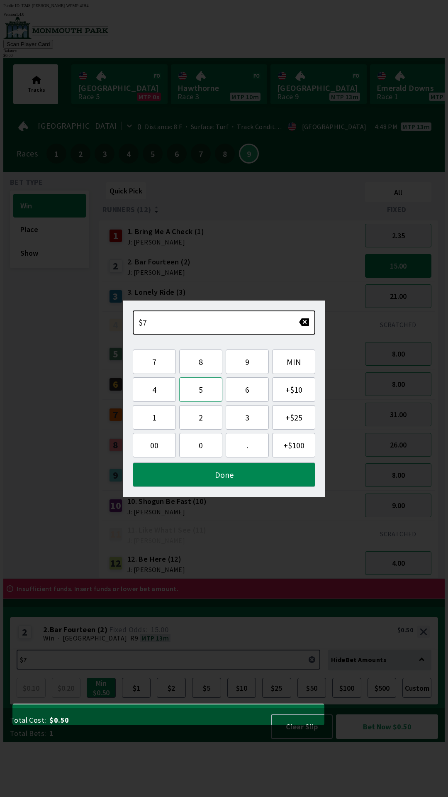
click at [209, 392] on button "5" at bounding box center [200, 389] width 43 height 25
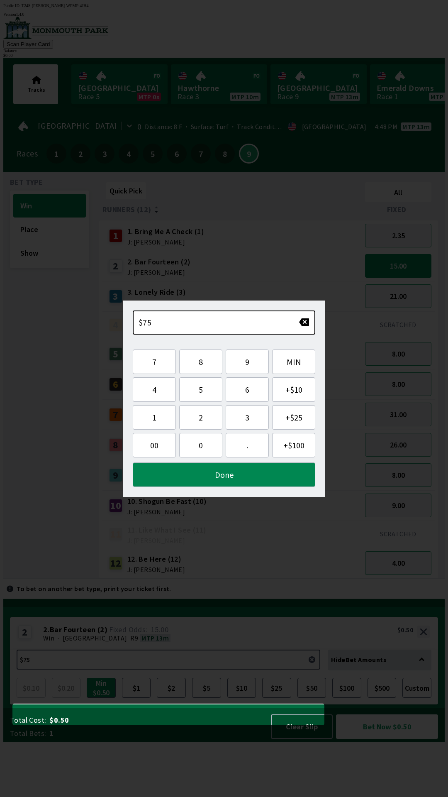
click at [292, 311] on div "$75" at bounding box center [224, 323] width 183 height 24
click at [301, 311] on div "$75" at bounding box center [224, 323] width 183 height 24
click at [304, 321] on button "button" at bounding box center [304, 322] width 11 height 8
click at [301, 323] on button "button" at bounding box center [304, 322] width 11 height 8
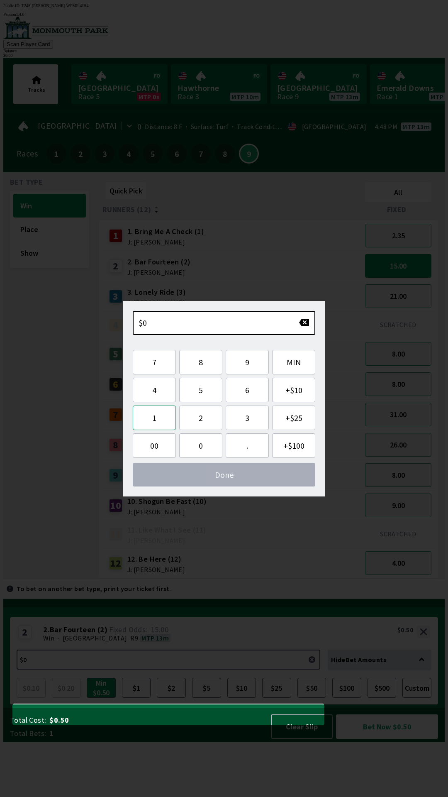
click at [160, 423] on button "1" at bounding box center [154, 418] width 43 height 25
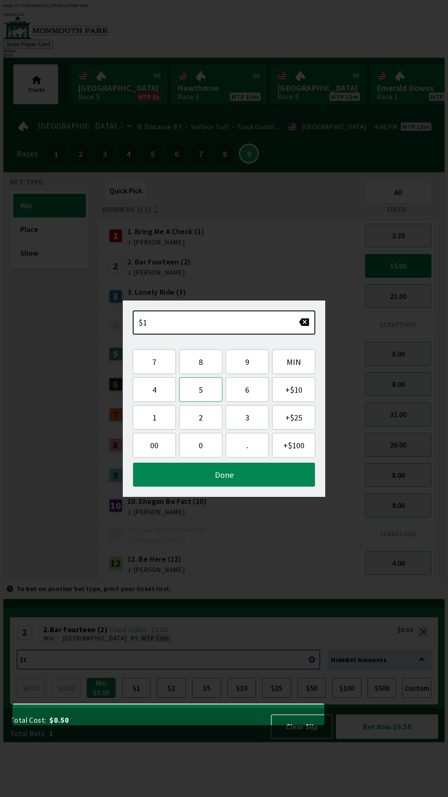
click at [209, 393] on button "5" at bounding box center [200, 389] width 43 height 25
click at [233, 474] on button "Done" at bounding box center [224, 475] width 183 height 25
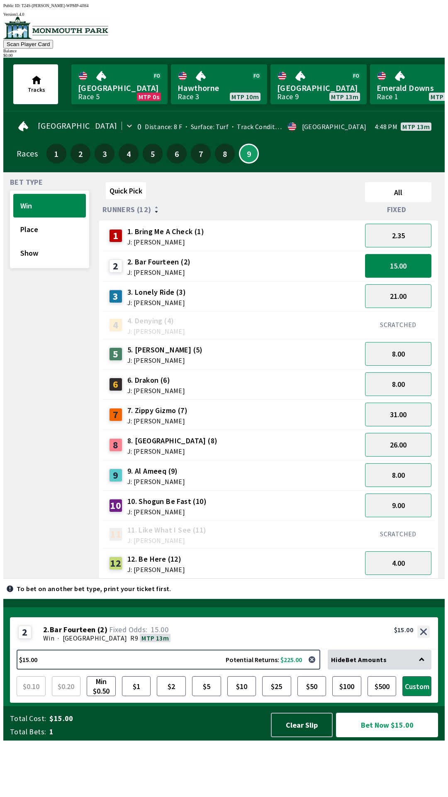
click at [385, 738] on button "Bet Now $15.00" at bounding box center [387, 725] width 102 height 25
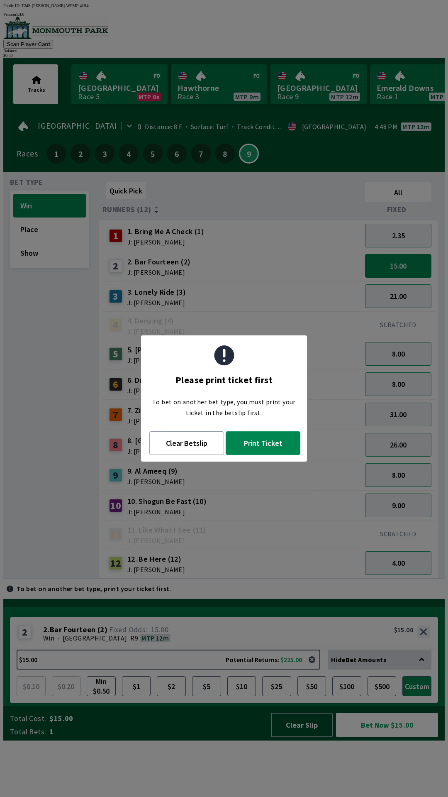
click at [255, 436] on button "Print Ticket" at bounding box center [263, 443] width 75 height 24
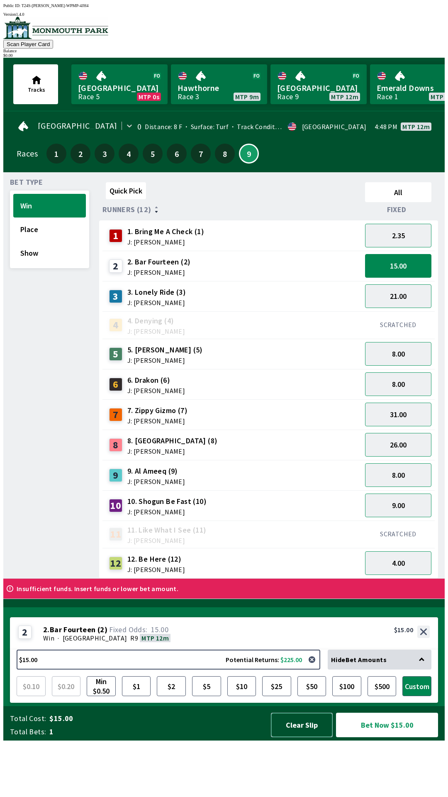
click at [305, 738] on button "Clear Slip" at bounding box center [302, 725] width 62 height 25
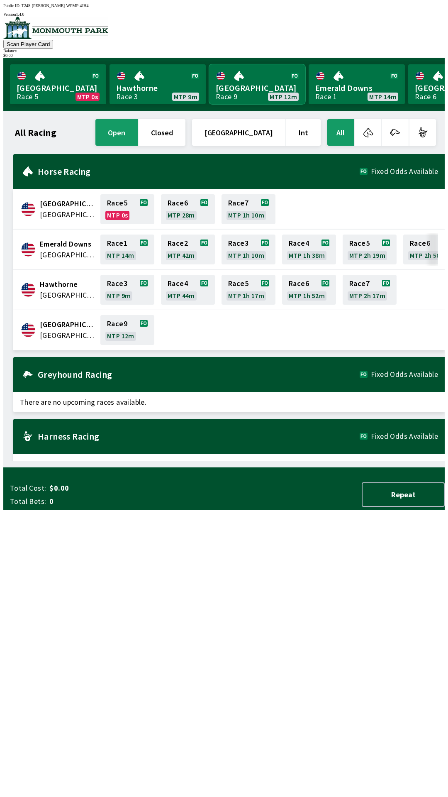
click at [241, 84] on link "[GEOGRAPHIC_DATA] Race 9 MTP 12m" at bounding box center [257, 84] width 96 height 40
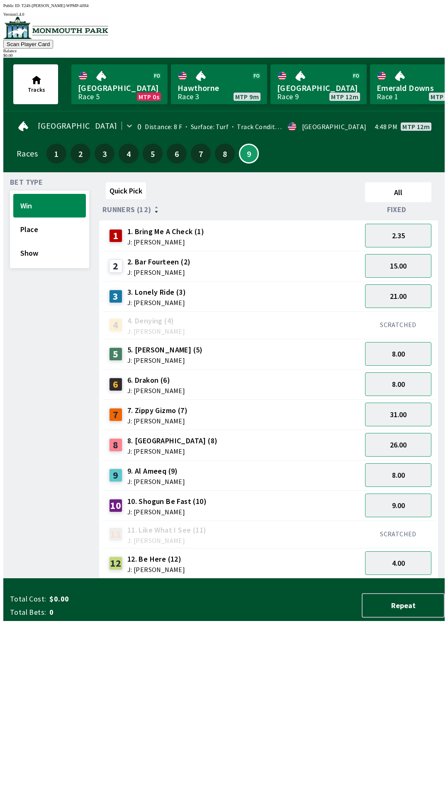
click at [143, 206] on span "Runners (12)" at bounding box center [127, 209] width 49 height 7
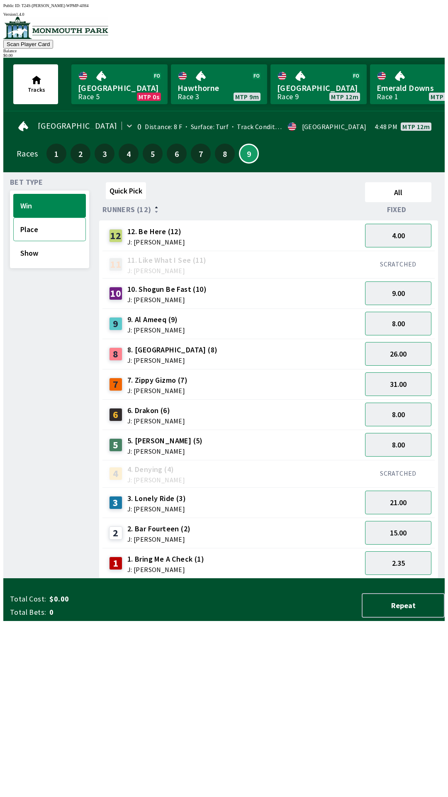
click at [62, 224] on button "Place" at bounding box center [49, 230] width 73 height 24
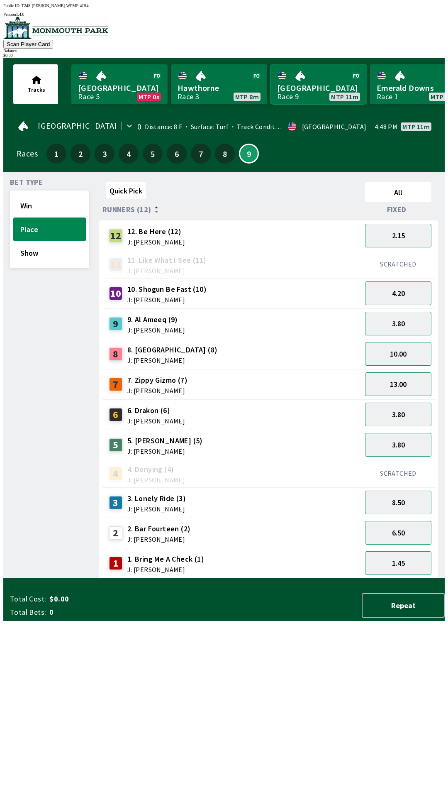
click at [314, 81] on link "[GEOGRAPHIC_DATA] Race 9 MTP 11m" at bounding box center [319, 84] width 96 height 40
click at [306, 91] on link "[GEOGRAPHIC_DATA] Race 9 MTP 11m" at bounding box center [319, 84] width 96 height 40
click at [301, 93] on link "[GEOGRAPHIC_DATA] Race 9 MTP 11m" at bounding box center [319, 84] width 96 height 40
click at [304, 97] on link "[GEOGRAPHIC_DATA] Race 9 MTP 11m" at bounding box center [319, 84] width 96 height 40
click at [312, 93] on link "[GEOGRAPHIC_DATA] Race 9 MTP 11m" at bounding box center [319, 84] width 96 height 40
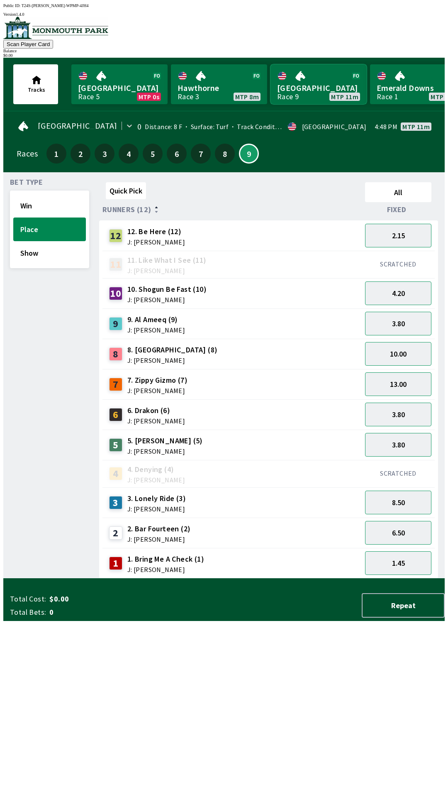
click at [309, 96] on link "[GEOGRAPHIC_DATA] Race 9 MTP 11m" at bounding box center [319, 84] width 96 height 40
click at [306, 95] on link "[GEOGRAPHIC_DATA] Race 9 MTP 11m" at bounding box center [319, 84] width 96 height 40
click at [298, 86] on link "[GEOGRAPHIC_DATA] Race 9 MTP 11m" at bounding box center [319, 84] width 96 height 40
click at [313, 87] on link "[GEOGRAPHIC_DATA] Race 9 MTP 11m" at bounding box center [319, 84] width 96 height 40
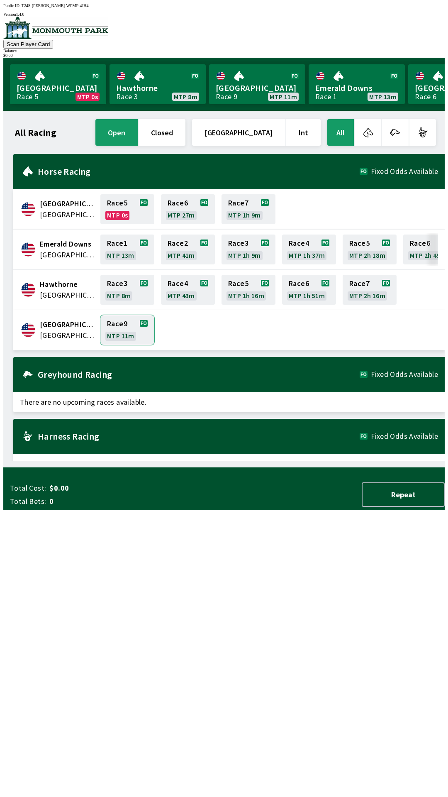
click at [125, 321] on link "Race 9 MTP 11m" at bounding box center [127, 330] width 54 height 30
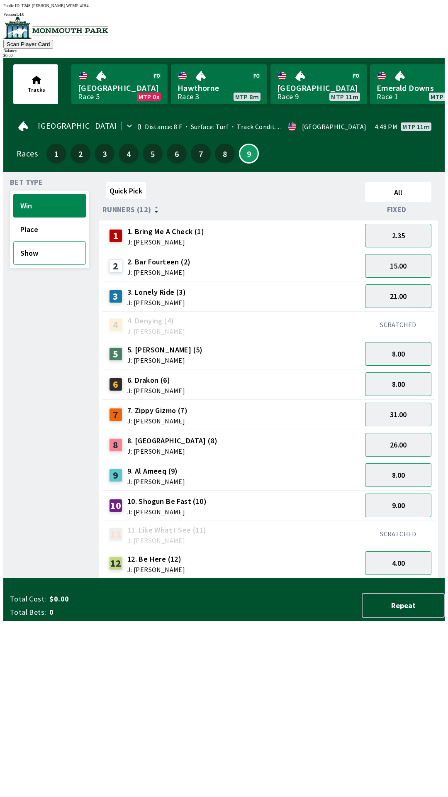
click at [59, 245] on button "Show" at bounding box center [49, 253] width 73 height 24
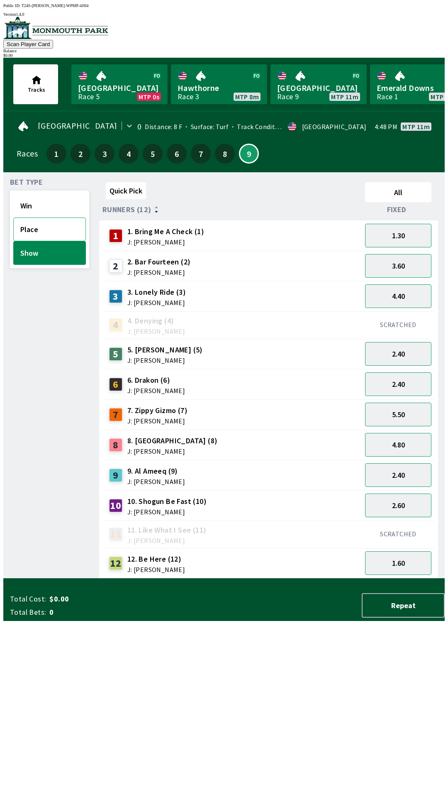
click at [64, 225] on button "Place" at bounding box center [49, 230] width 73 height 24
